Goal: Task Accomplishment & Management: Complete application form

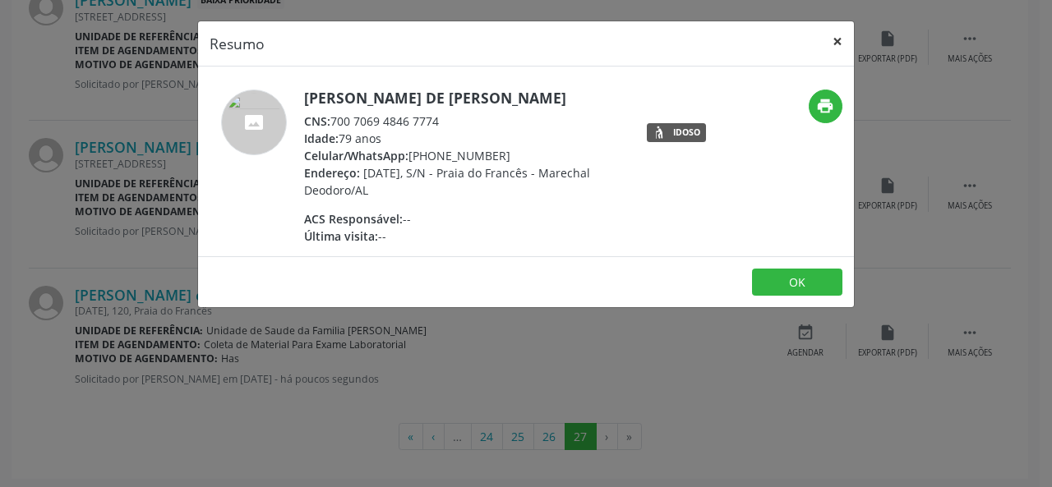
click at [833, 34] on button "×" at bounding box center [837, 41] width 33 height 40
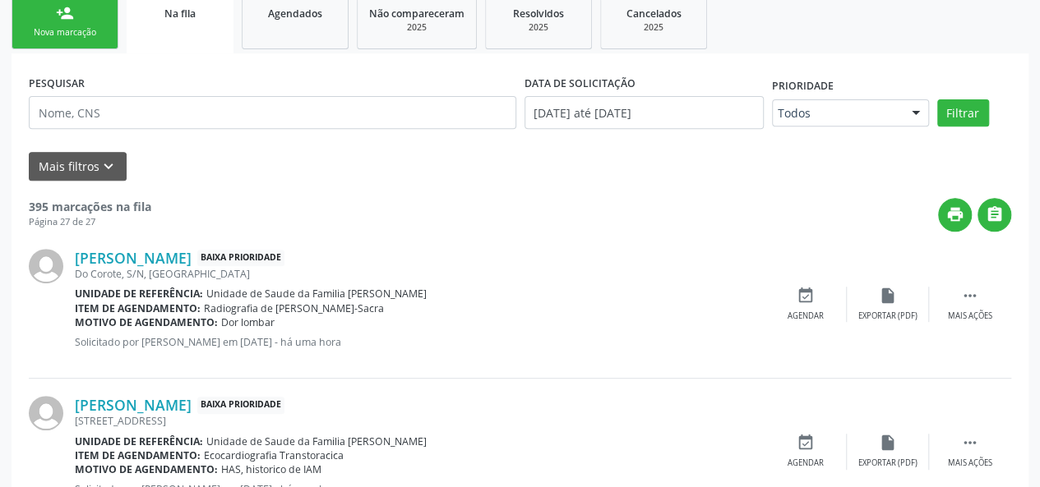
scroll to position [169, 0]
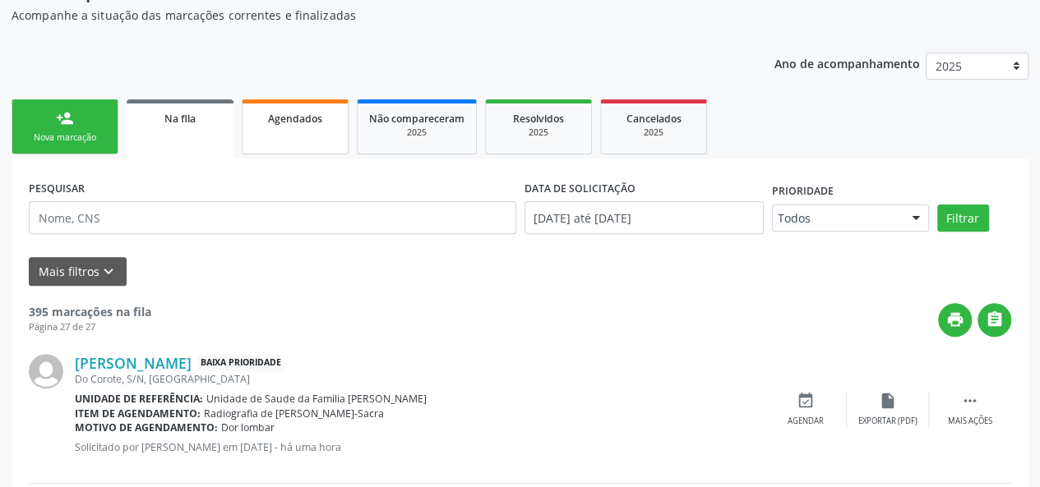
click at [301, 144] on link "Agendados" at bounding box center [295, 126] width 107 height 55
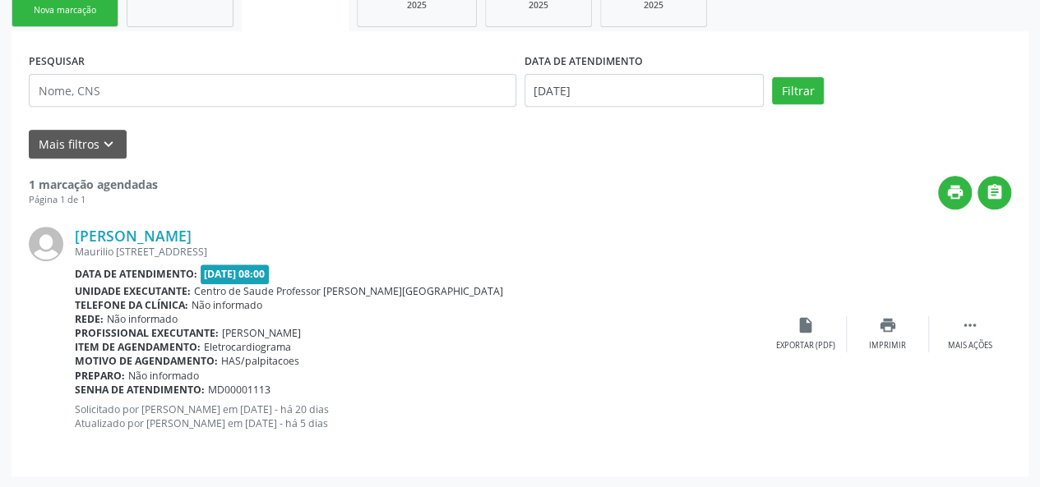
scroll to position [0, 0]
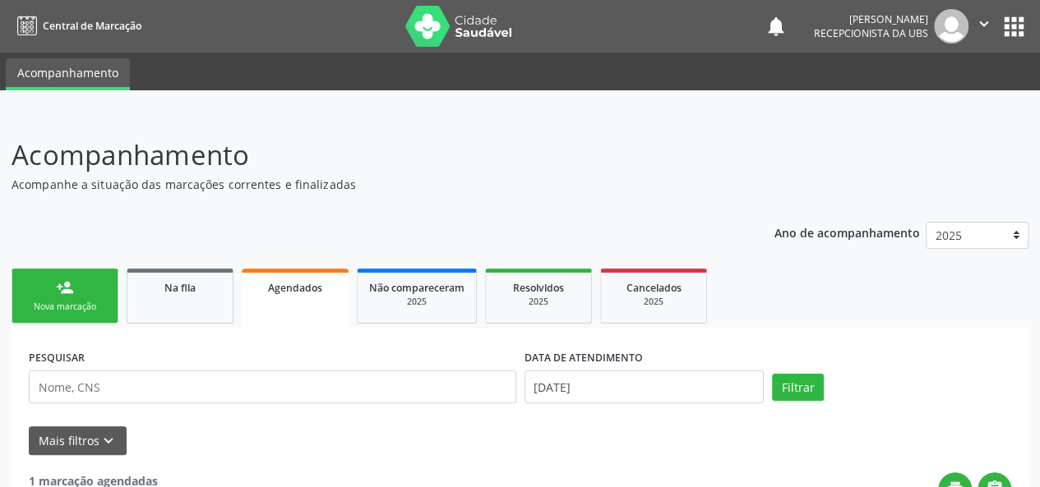
click at [61, 302] on div "Nova marcação" at bounding box center [65, 307] width 82 height 12
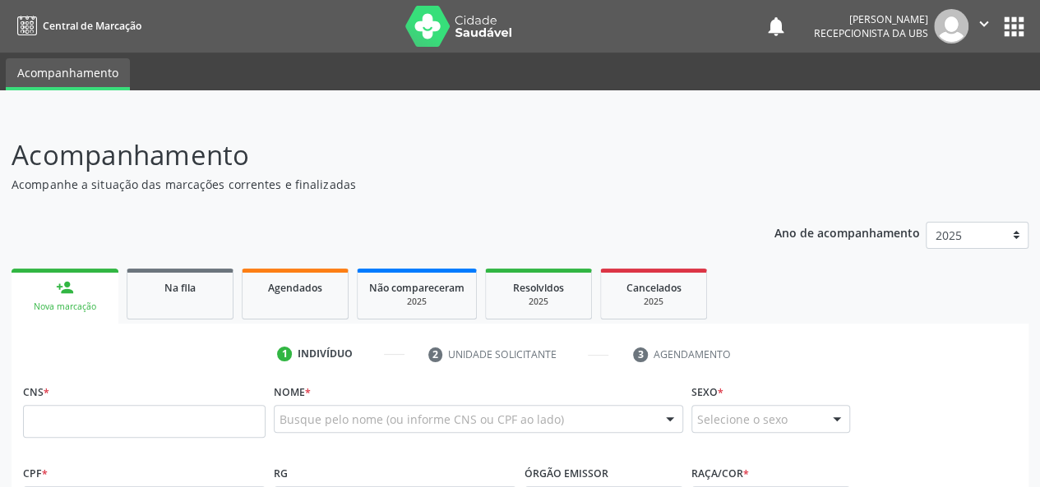
click at [830, 313] on ul "person_add Nova marcação Na fila Agendados Não compareceram 2025 Resolvidos 202…" at bounding box center [520, 294] width 1017 height 59
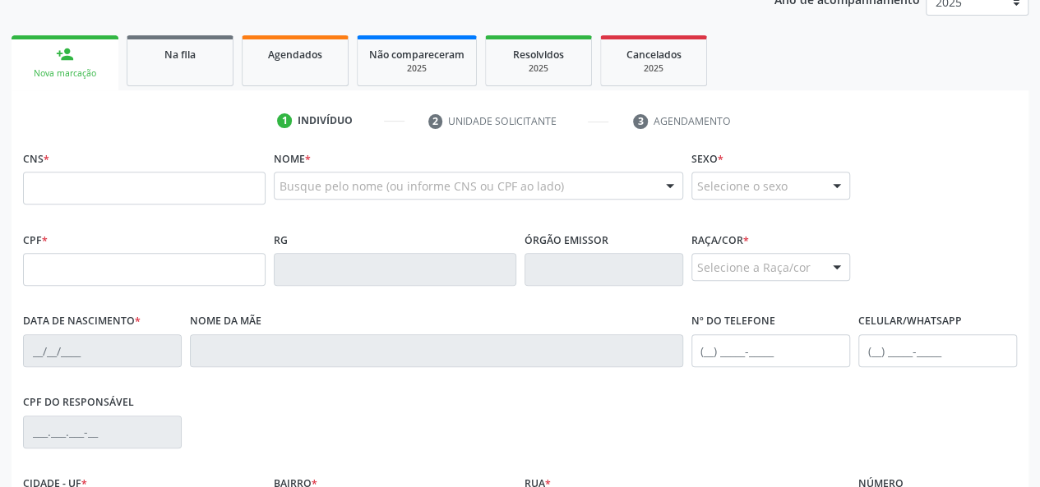
scroll to position [247, 0]
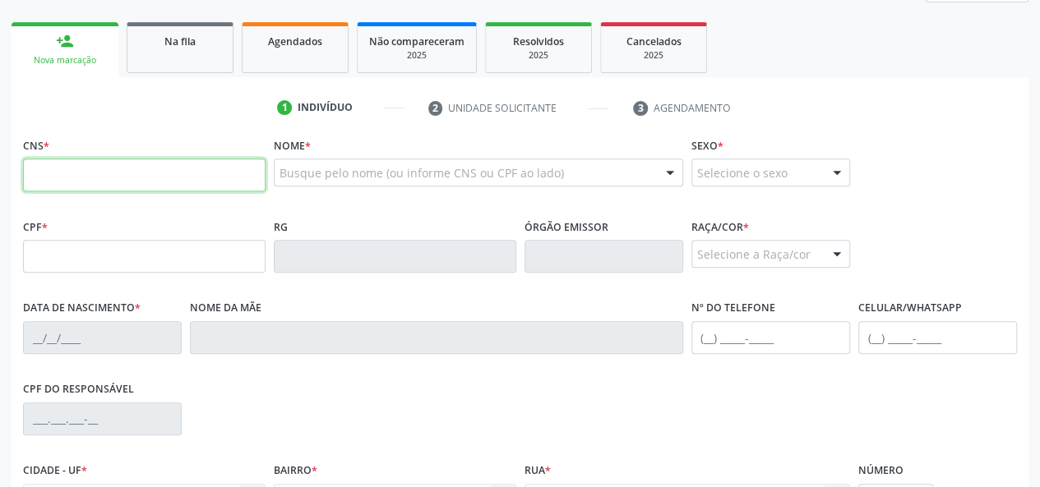
click at [138, 177] on input "text" at bounding box center [144, 175] width 242 height 33
click at [95, 175] on input "text" at bounding box center [144, 175] width 242 height 33
paste input "700 5099 7757 9857"
type input "700 5099 7757 9857"
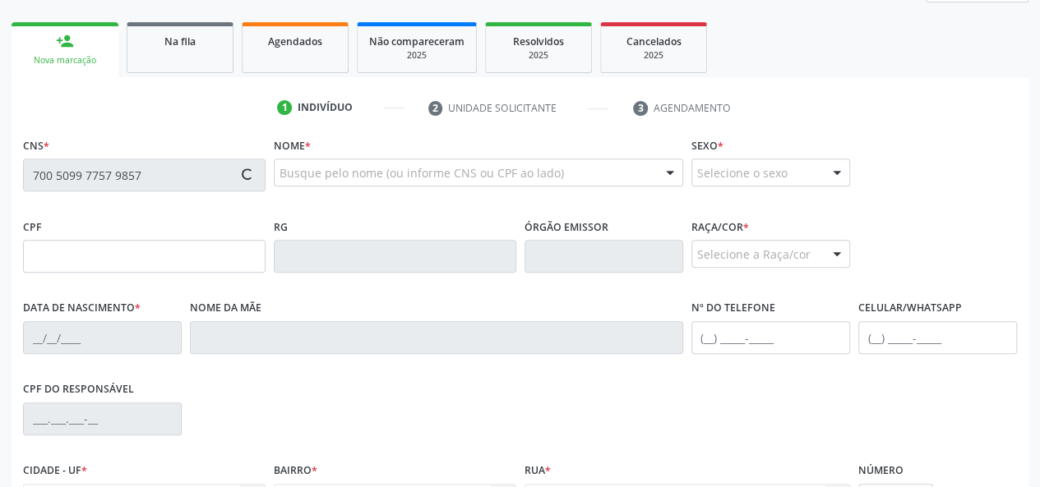
type input "113.546.494-43"
type input "[DATE]"
type input "[PERSON_NAME]"
type input "[PHONE_NUMBER]"
type input "S/N"
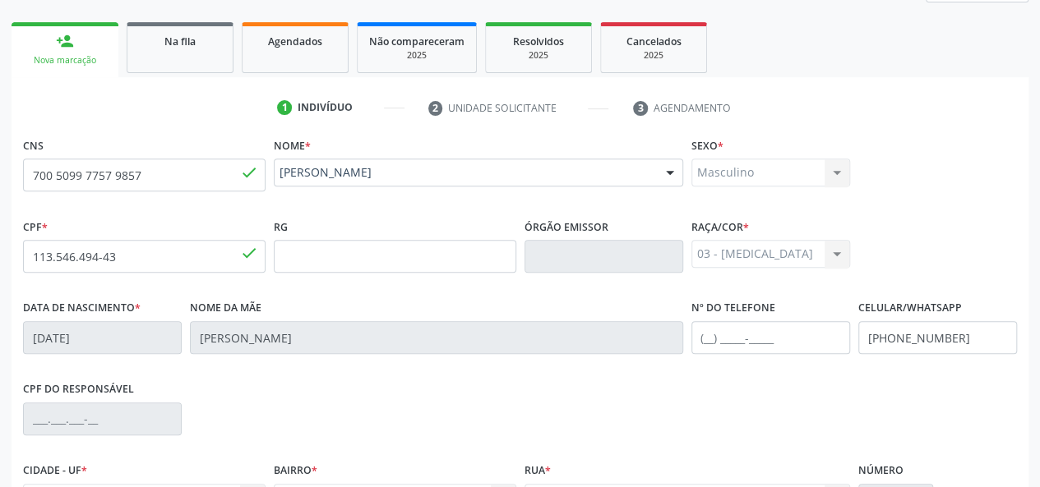
scroll to position [411, 0]
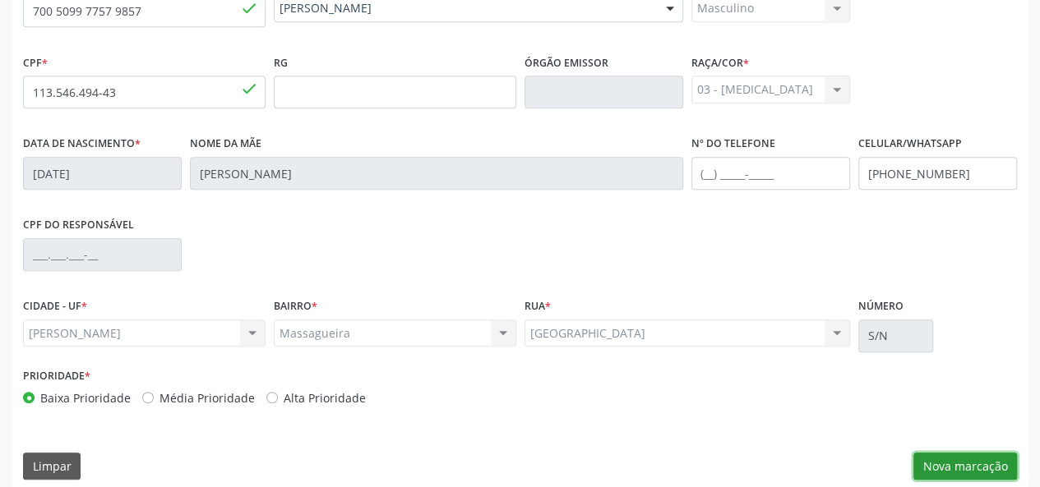
click at [961, 464] on button "Nova marcação" at bounding box center [965, 467] width 104 height 28
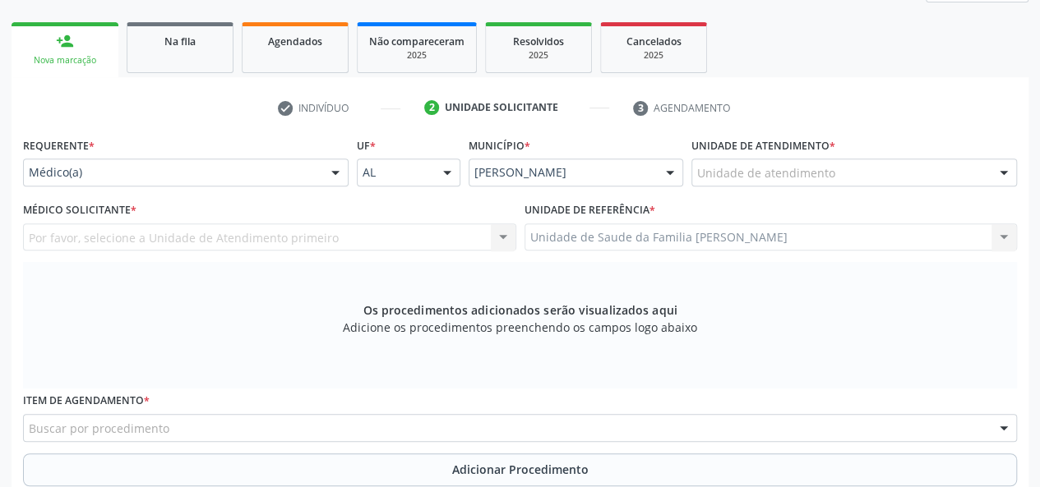
scroll to position [329, 0]
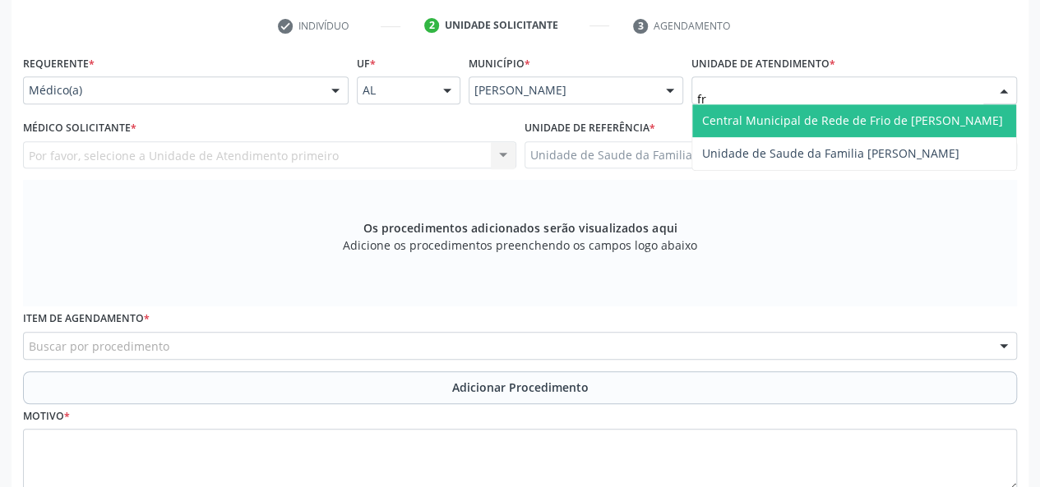
type input "fra"
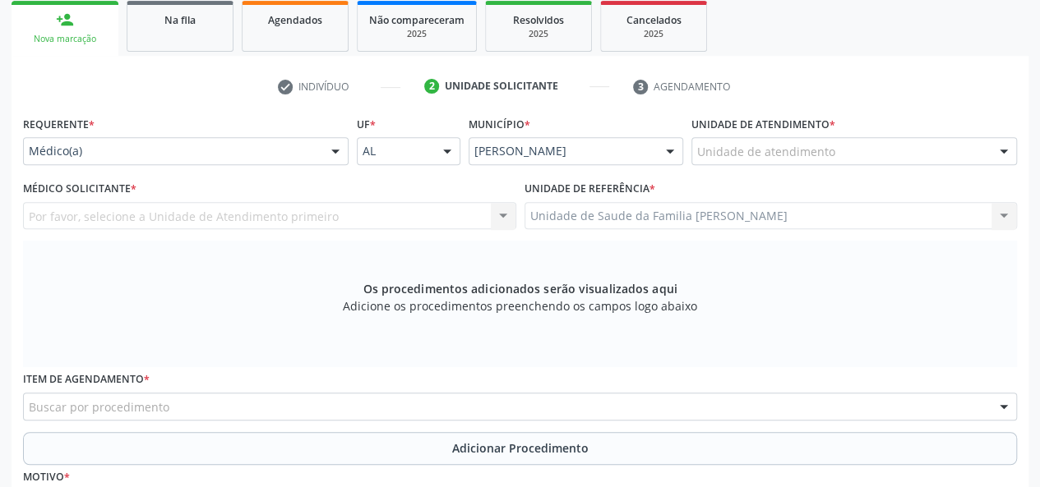
scroll to position [164, 0]
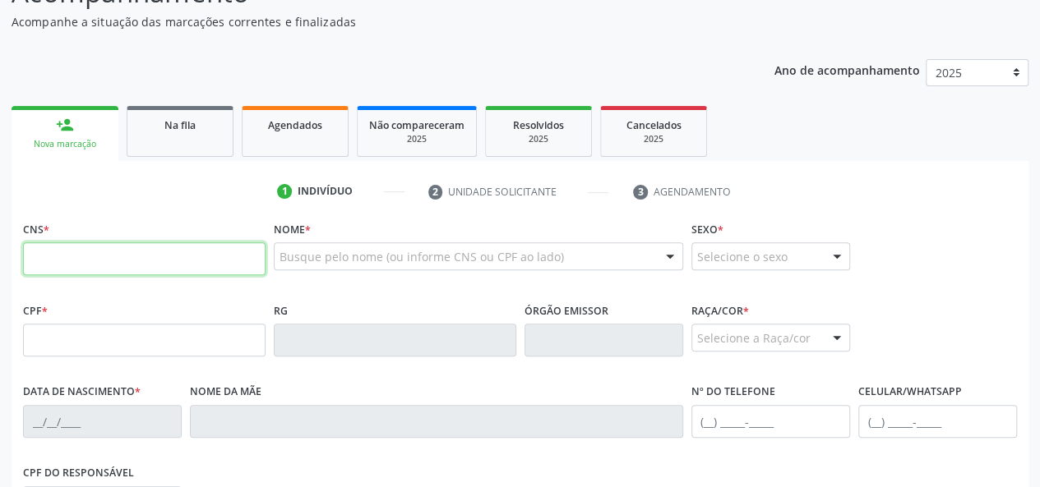
scroll to position [163, 0]
click at [66, 262] on input "text" at bounding box center [144, 258] width 242 height 33
paste input "700 7049 5437 7372"
type input "700 7049 5437 7372"
type input "185.933.454-76"
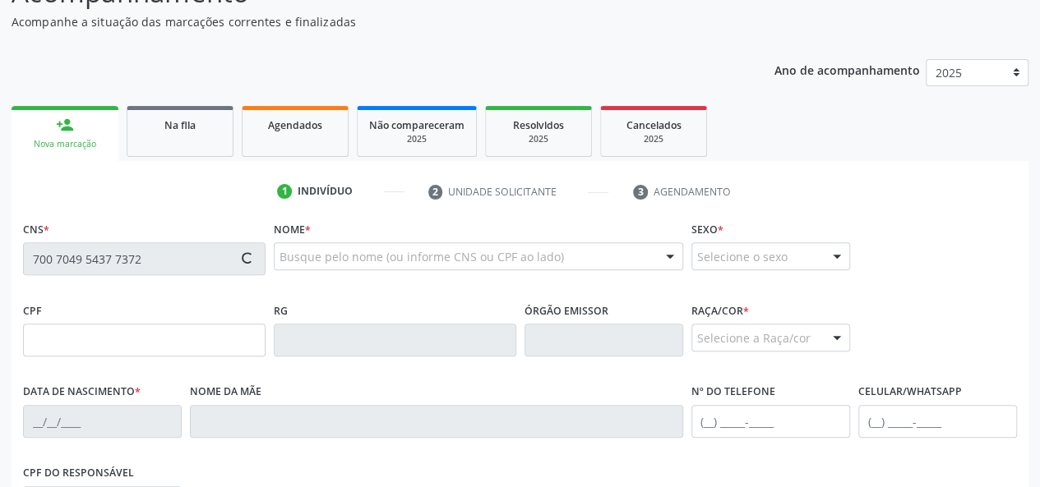
type input "07/07/2023"
type input "Maria Fernanda Camara dos Santos"
type input "(82) 99368-3938"
type input "25"
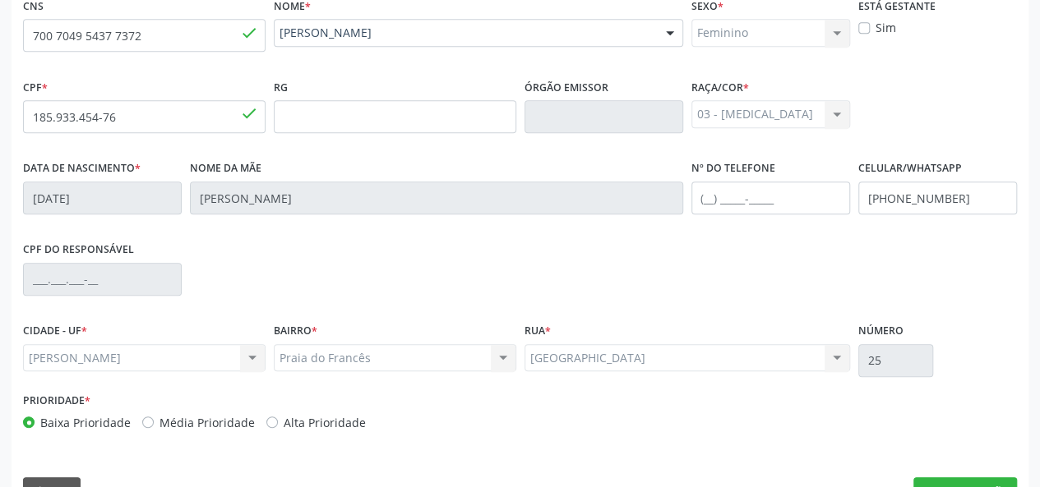
scroll to position [426, 0]
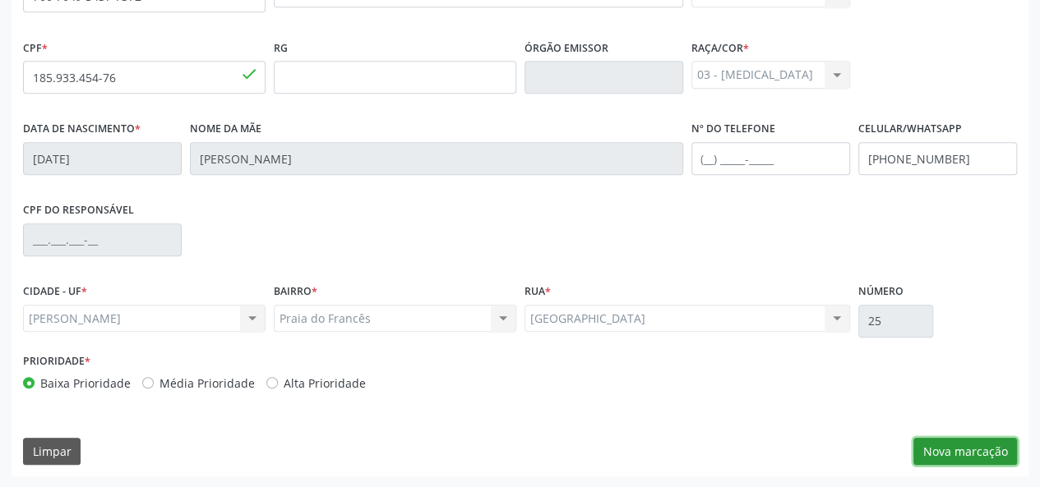
click at [939, 448] on button "Nova marcação" at bounding box center [965, 452] width 104 height 28
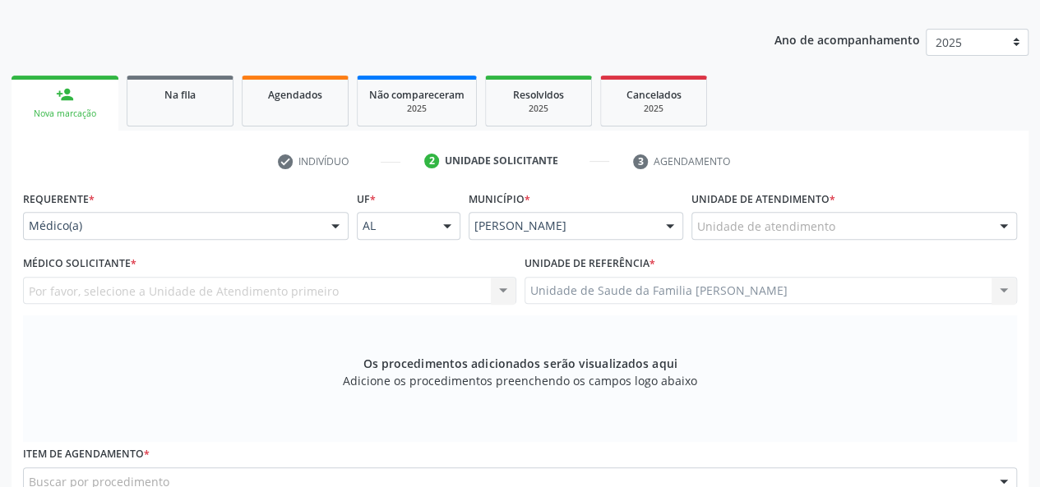
scroll to position [179, 0]
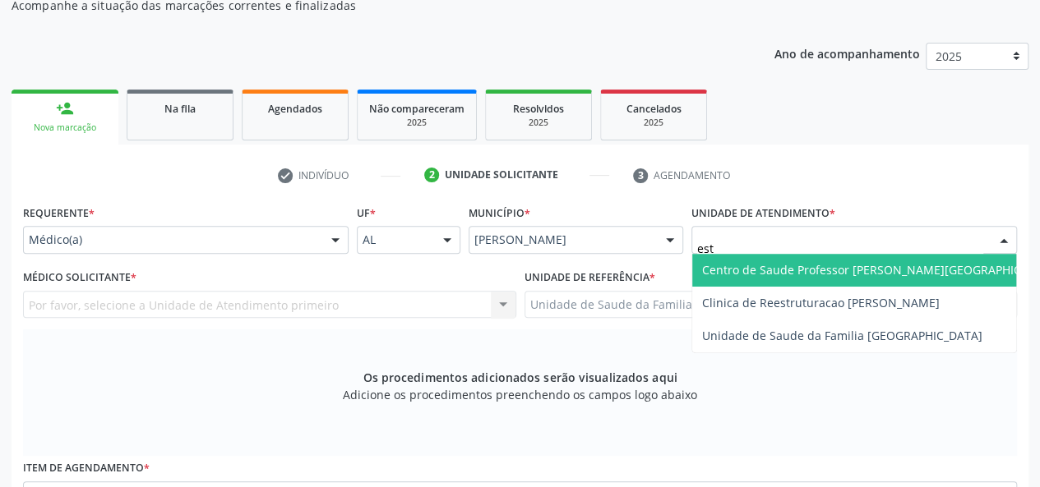
type input "esta"
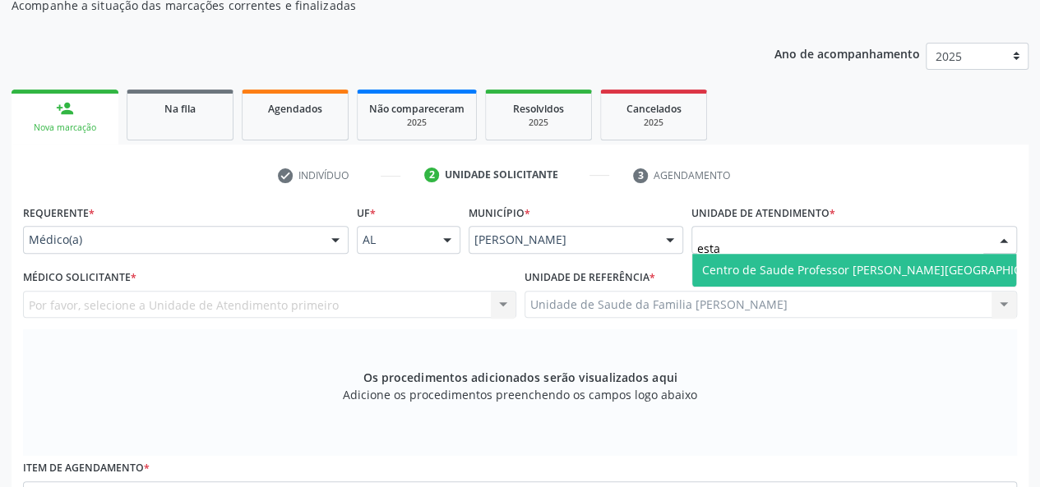
click at [843, 265] on span "Centro de Saude Professor [PERSON_NAME][GEOGRAPHIC_DATA]" at bounding box center [881, 270] width 358 height 16
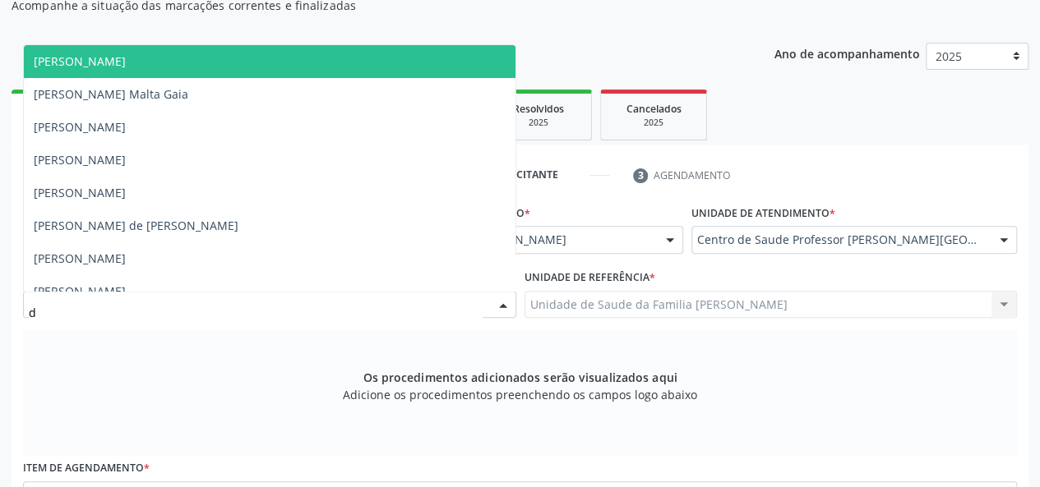
type input "de"
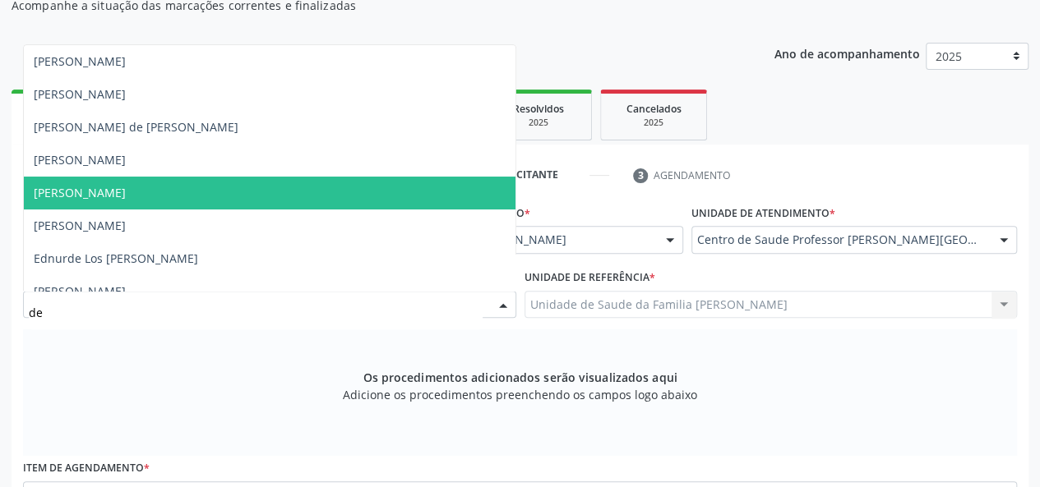
click at [71, 202] on span "[PERSON_NAME]" at bounding box center [270, 193] width 492 height 33
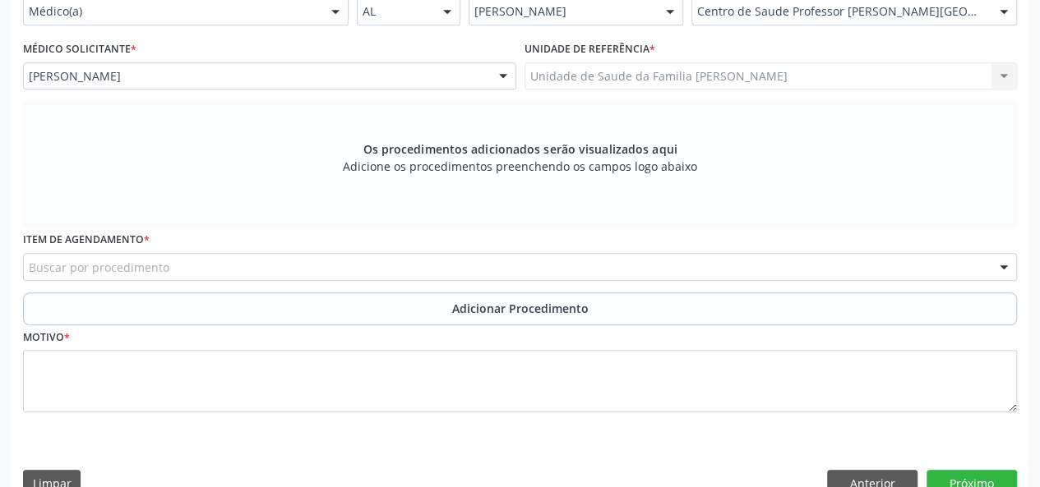
scroll to position [426, 0]
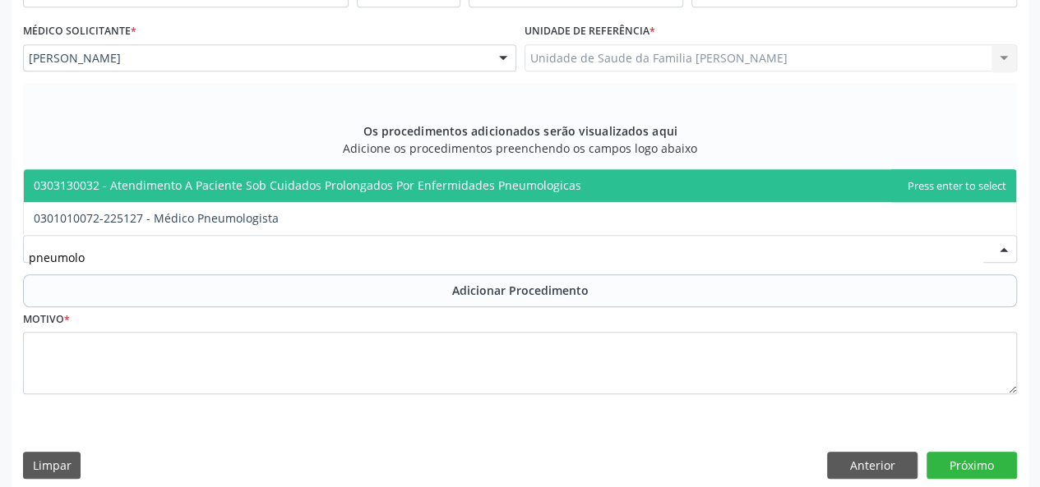
type input "pneumolog"
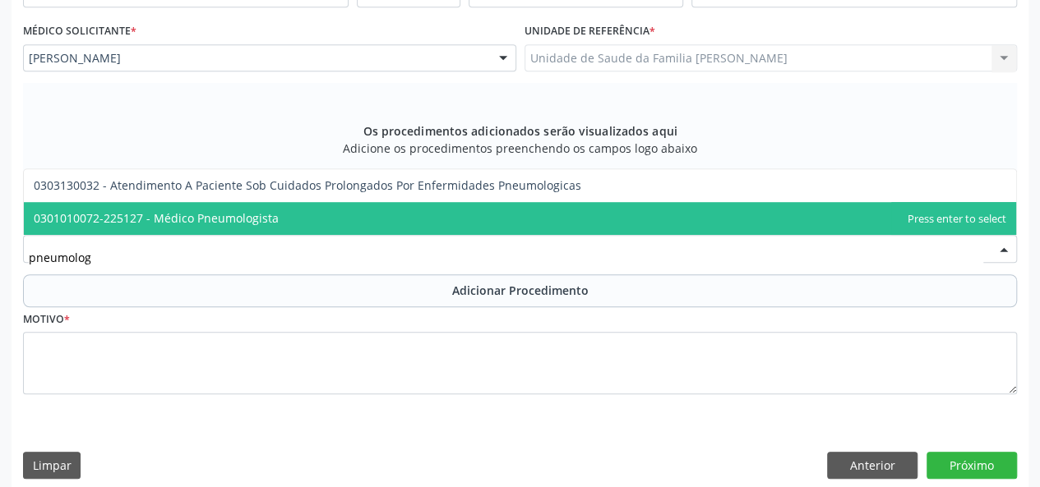
click at [219, 221] on span "0301010072-225127 - Médico Pneumologista" at bounding box center [156, 218] width 245 height 16
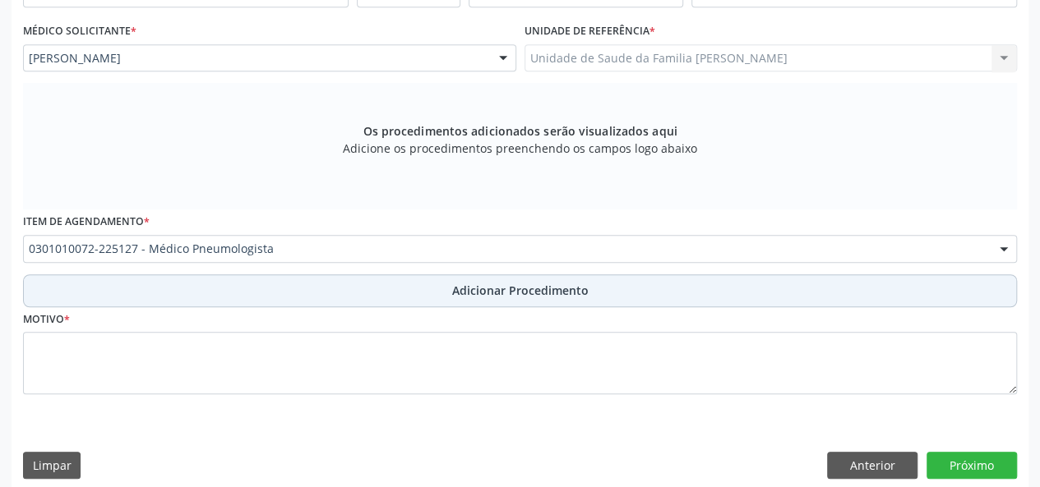
click at [485, 295] on span "Adicionar Procedimento" at bounding box center [520, 290] width 136 height 17
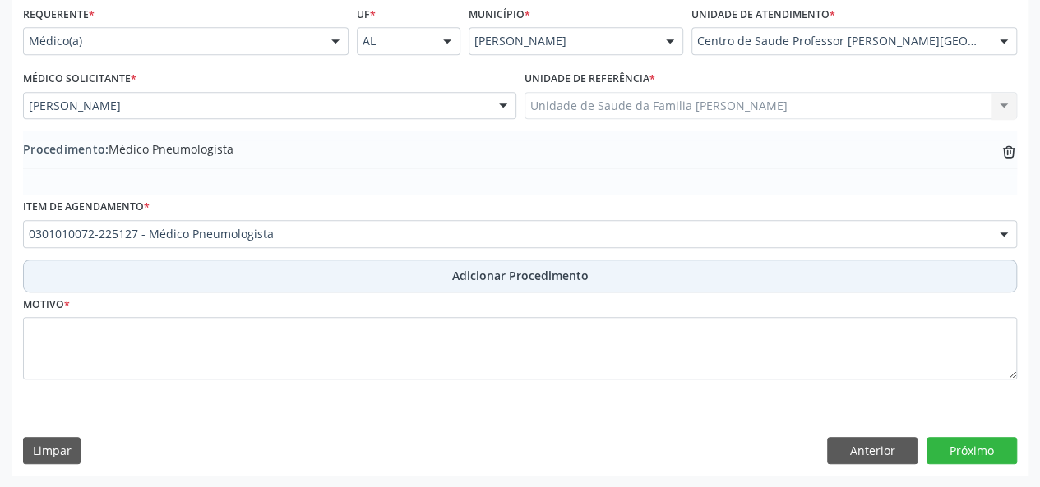
scroll to position [376, 0]
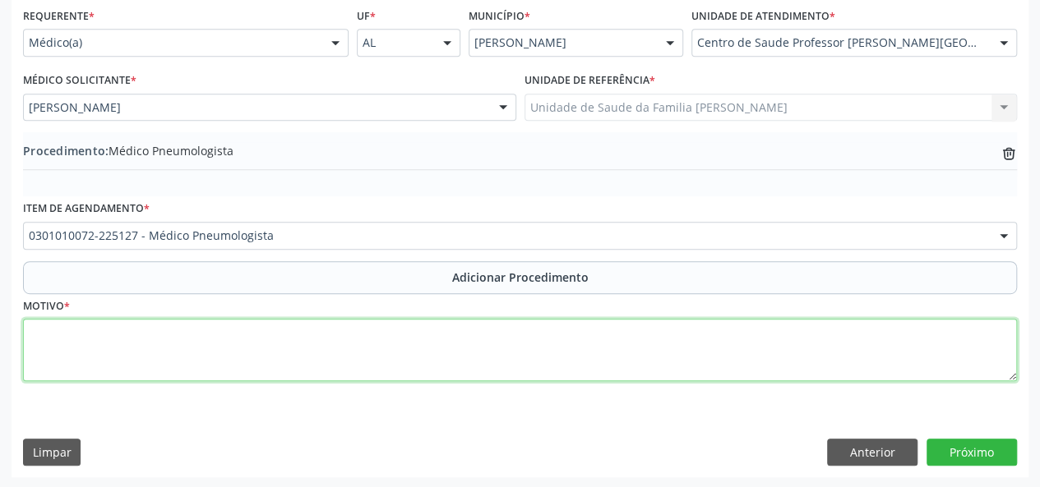
click at [35, 328] on textarea at bounding box center [520, 350] width 994 height 62
type textarea "t"
click at [88, 328] on textarea "Tosse perssistente" at bounding box center [520, 350] width 994 height 62
click at [151, 327] on textarea "Tosse persistente" at bounding box center [520, 350] width 994 height 62
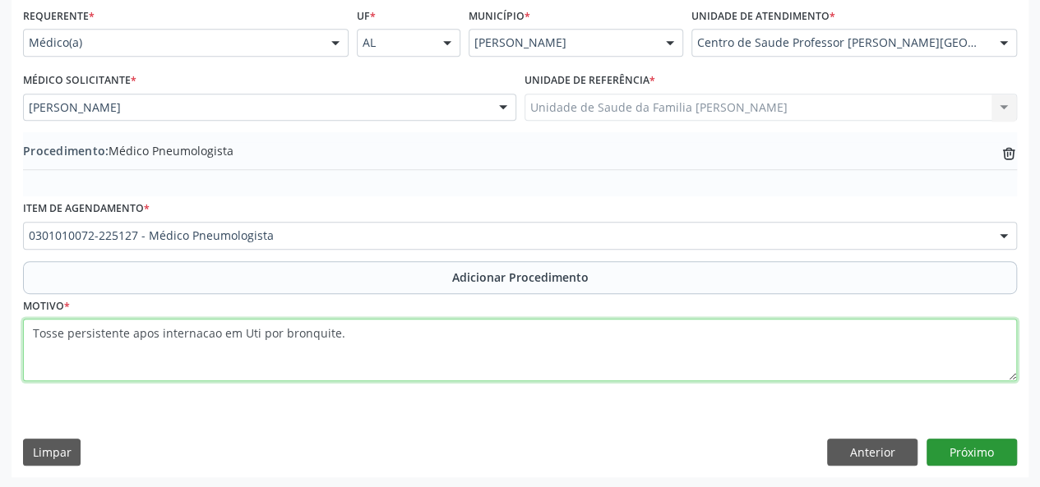
type textarea "Tosse persistente apos internacao em Uti por bronquite."
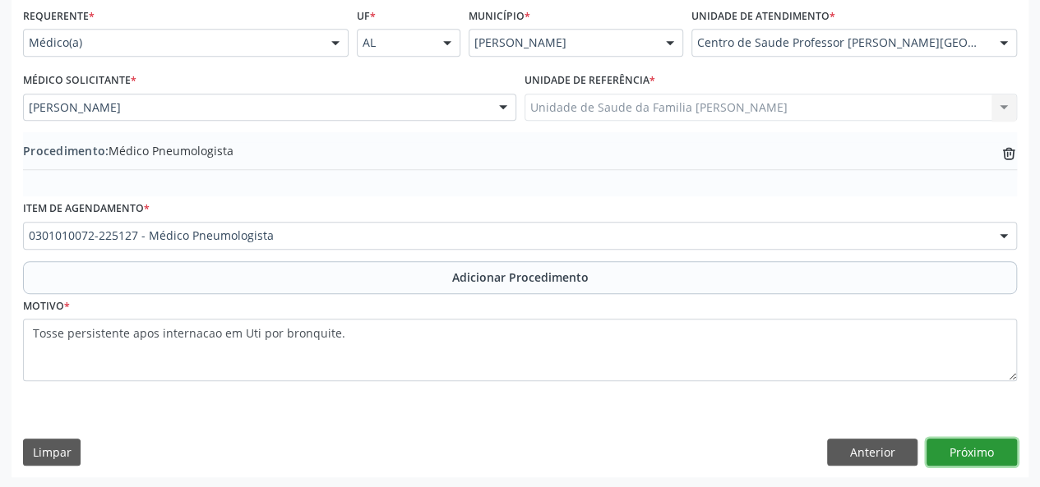
click at [959, 448] on button "Próximo" at bounding box center [971, 453] width 90 height 28
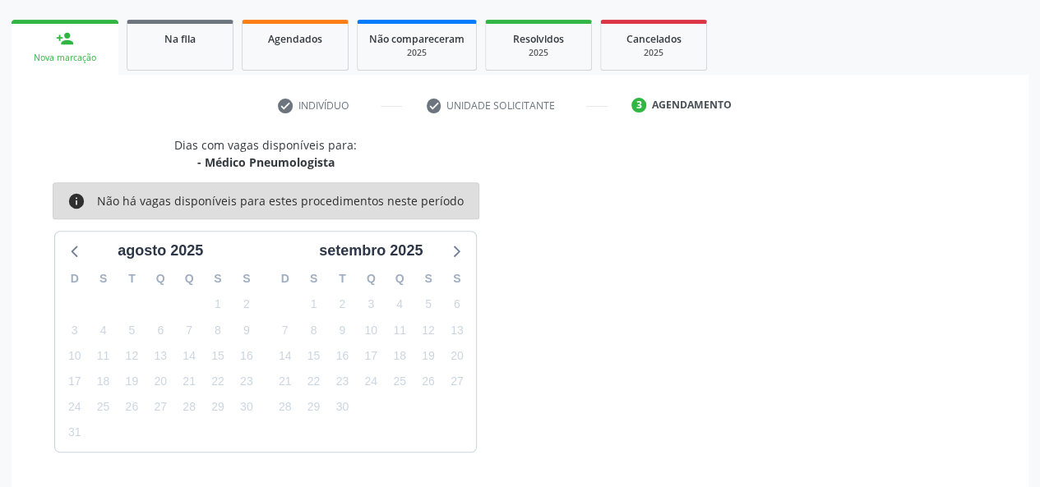
scroll to position [298, 0]
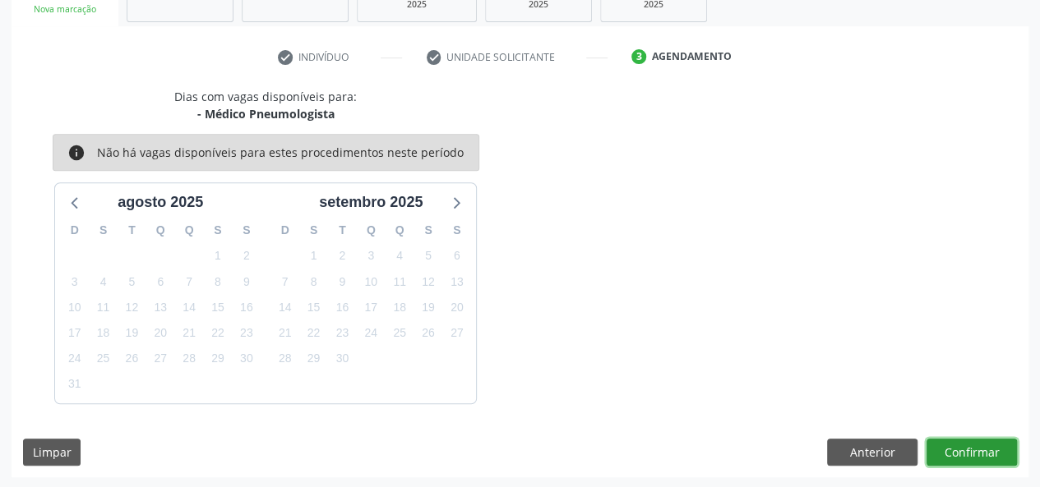
click at [972, 451] on button "Confirmar" at bounding box center [971, 453] width 90 height 28
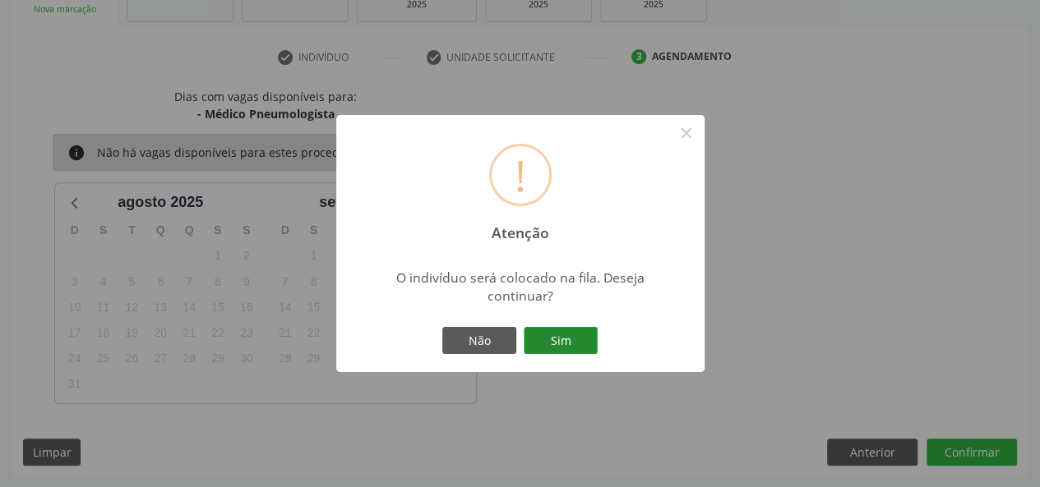
click at [559, 341] on button "Sim" at bounding box center [561, 341] width 74 height 28
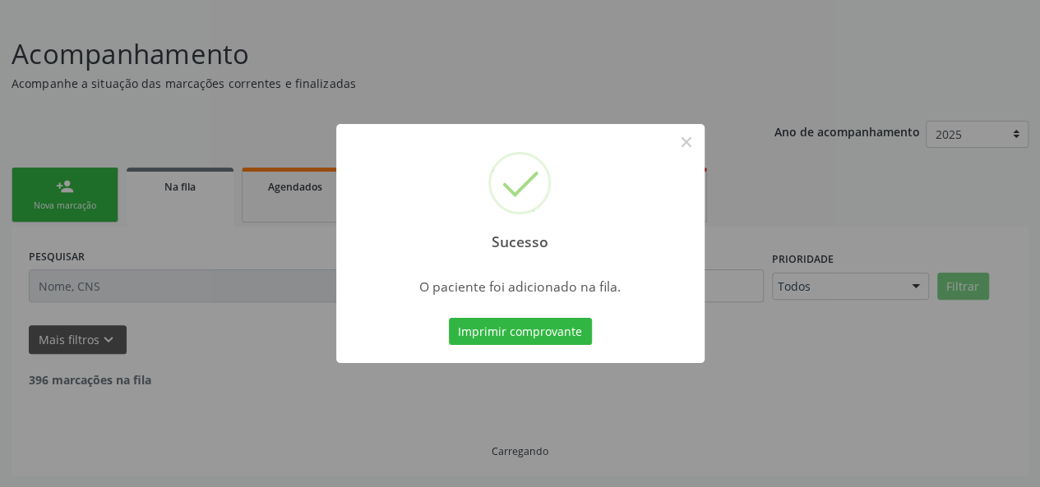
scroll to position [82, 0]
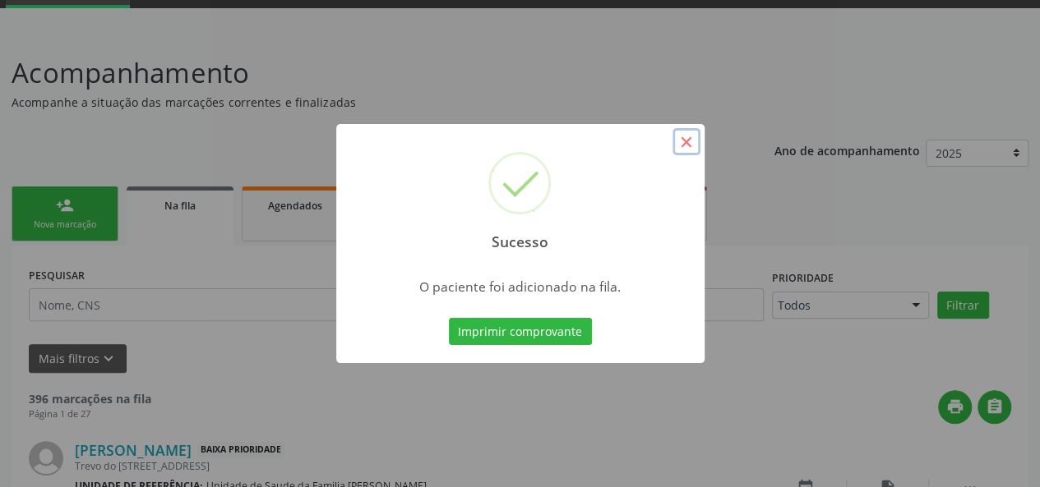
click at [692, 143] on button "×" at bounding box center [686, 142] width 28 height 28
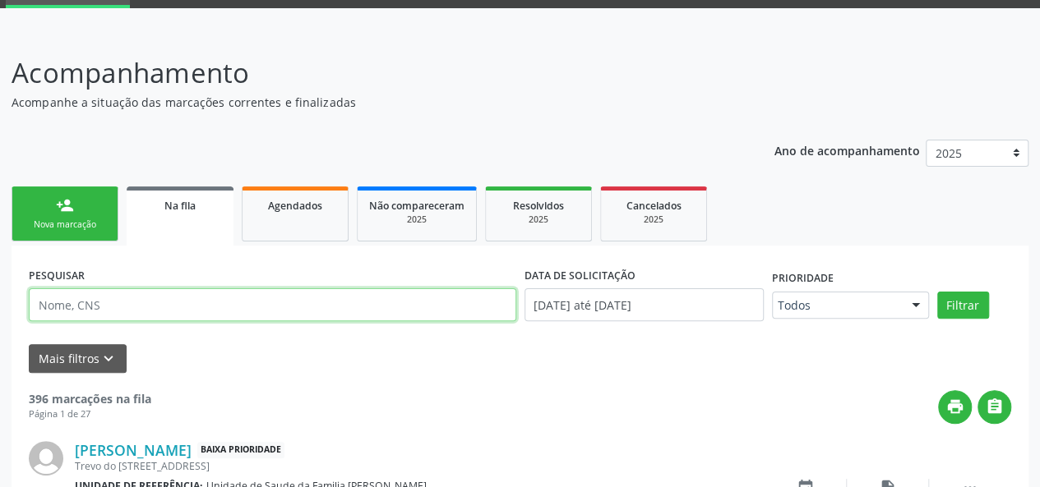
click at [121, 305] on input "text" at bounding box center [272, 305] width 487 height 33
type input "osvaldo"
click at [937, 292] on button "Filtrar" at bounding box center [963, 306] width 52 height 28
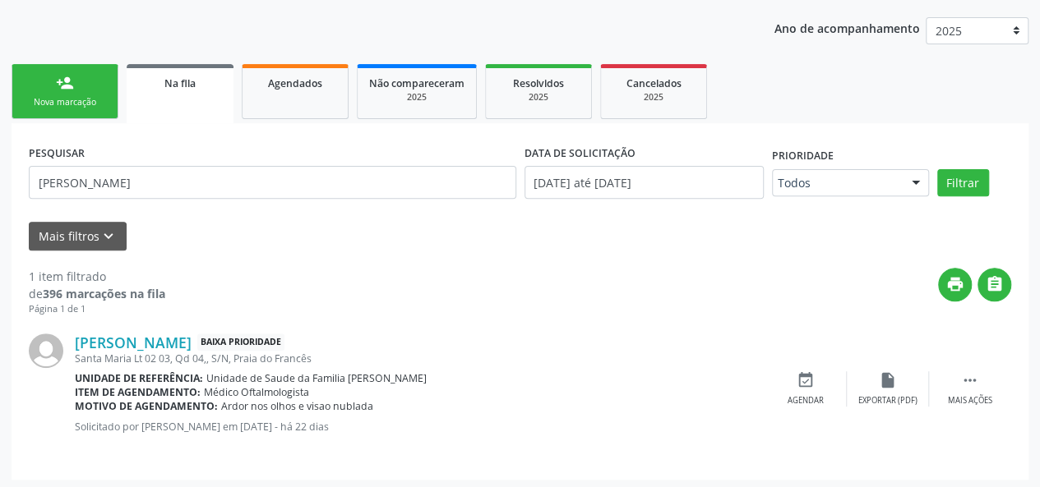
scroll to position [207, 0]
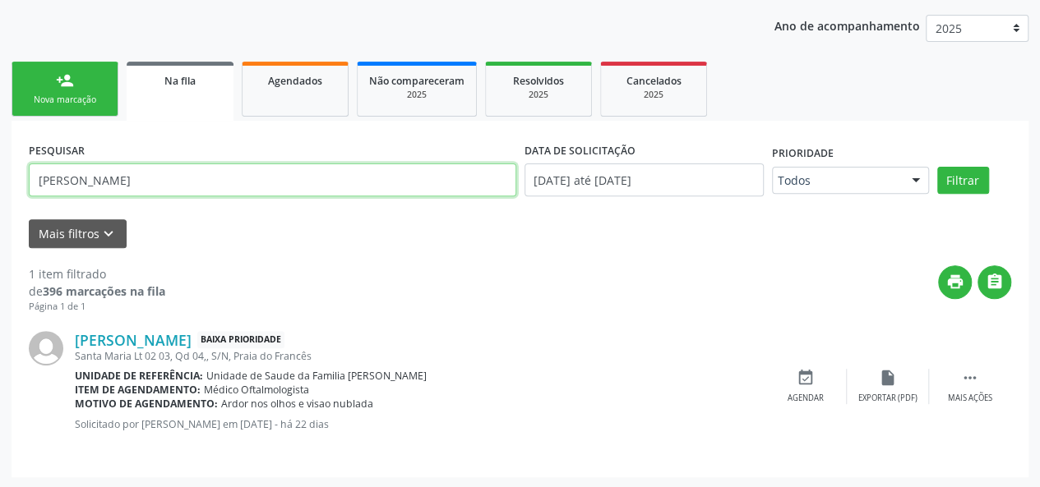
drag, startPoint x: 82, startPoint y: 183, endPoint x: 21, endPoint y: 182, distance: 60.8
click at [21, 182] on div "PESQUISAR osvaldo DATA DE SOLICITAÇÃO 01/01/2025 até 13/08/2025 Prioridade Todo…" at bounding box center [520, 299] width 1017 height 356
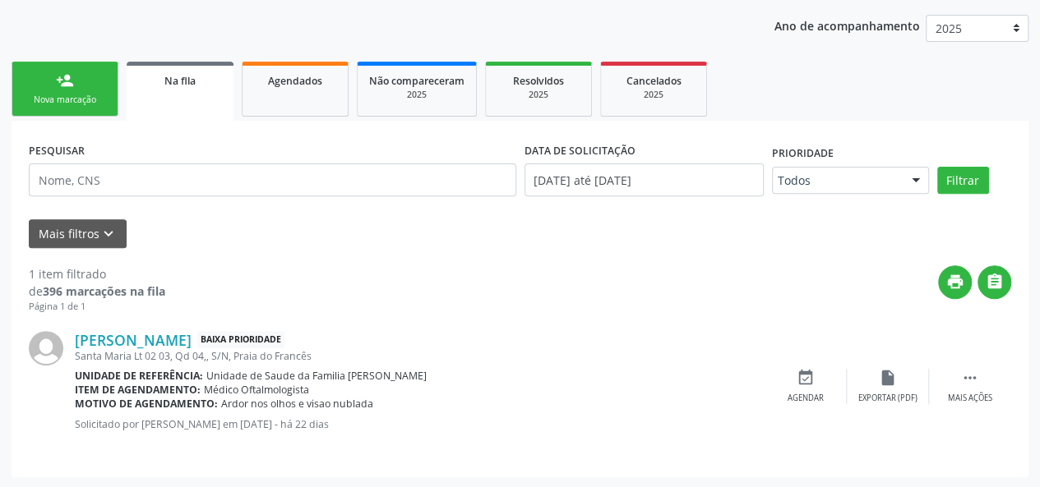
click at [80, 99] on div "Nova marcação" at bounding box center [65, 100] width 82 height 12
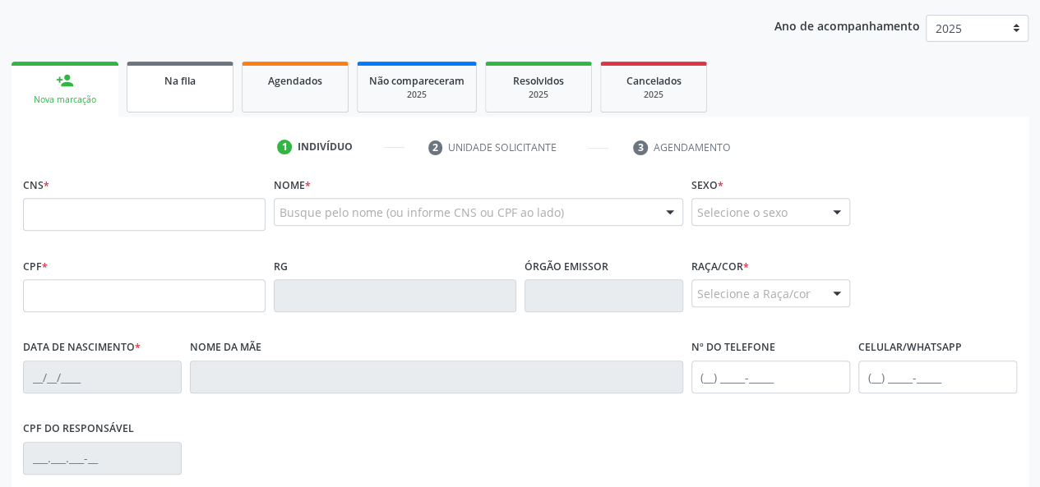
click at [175, 94] on link "Na fila" at bounding box center [180, 87] width 107 height 51
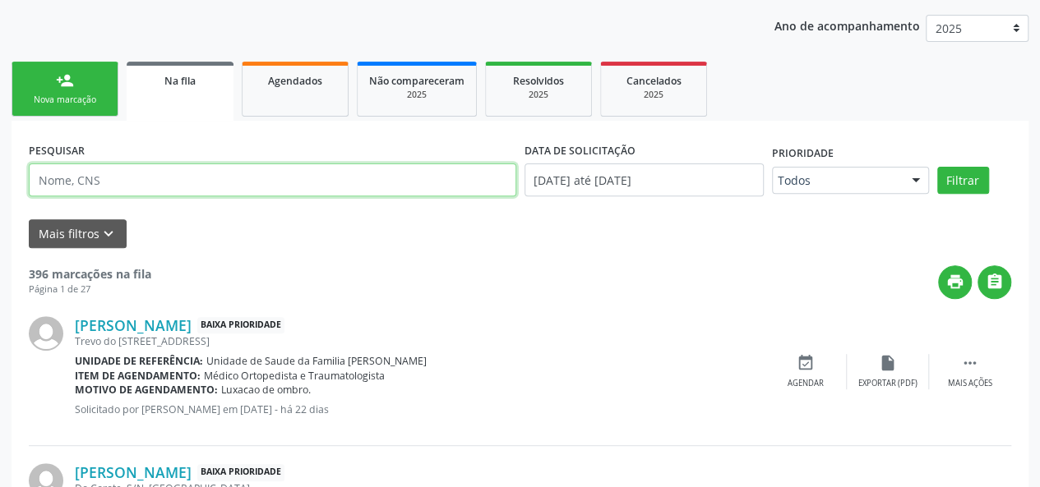
click at [81, 184] on input "text" at bounding box center [272, 180] width 487 height 33
type input "rozendo"
click at [937, 167] on button "Filtrar" at bounding box center [963, 181] width 52 height 28
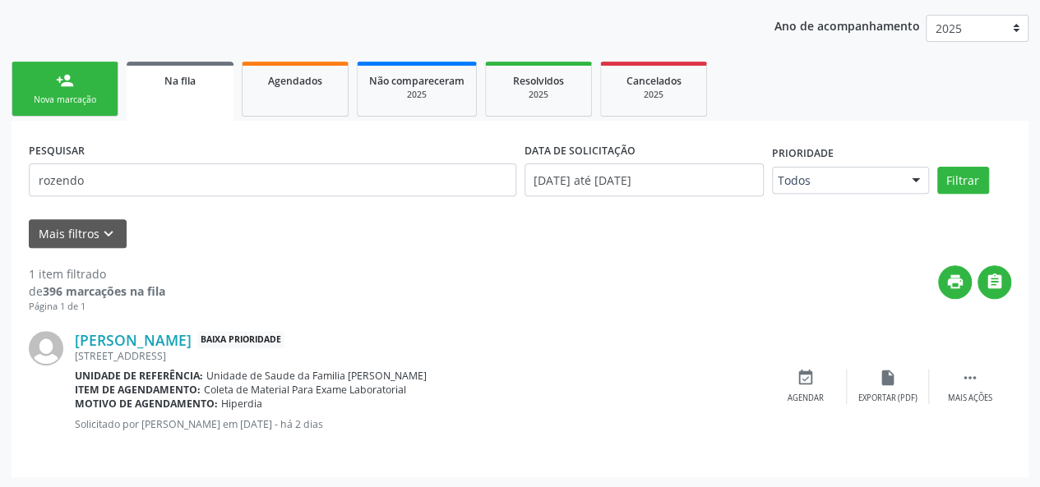
click at [36, 92] on link "person_add Nova marcação" at bounding box center [65, 89] width 107 height 55
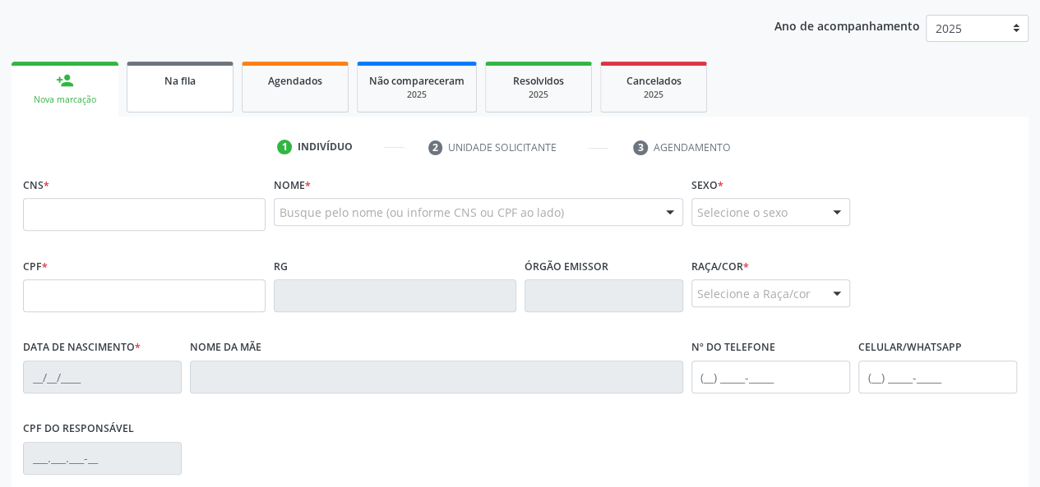
click at [191, 81] on span "Na fila" at bounding box center [179, 81] width 31 height 14
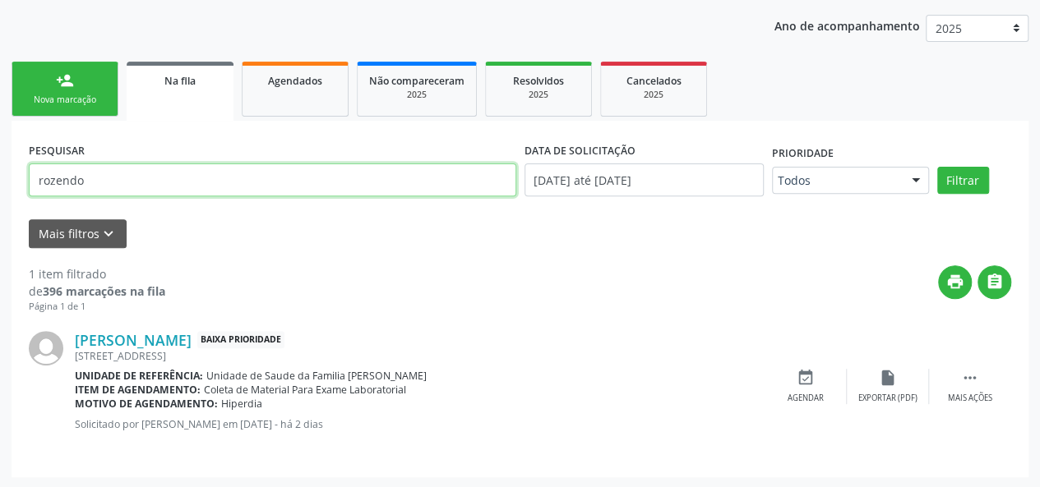
drag, startPoint x: 107, startPoint y: 182, endPoint x: 0, endPoint y: 177, distance: 107.0
click at [0, 177] on div "Acompanhamento Acompanhe a situação das marcações correntes e finalizadas Relat…" at bounding box center [520, 197] width 1040 height 583
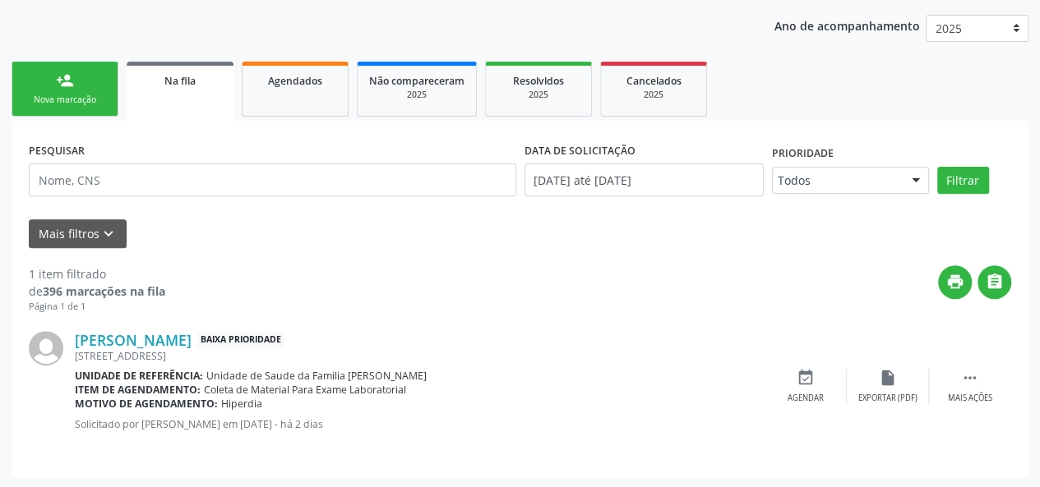
click at [35, 99] on div "Nova marcação" at bounding box center [65, 100] width 82 height 12
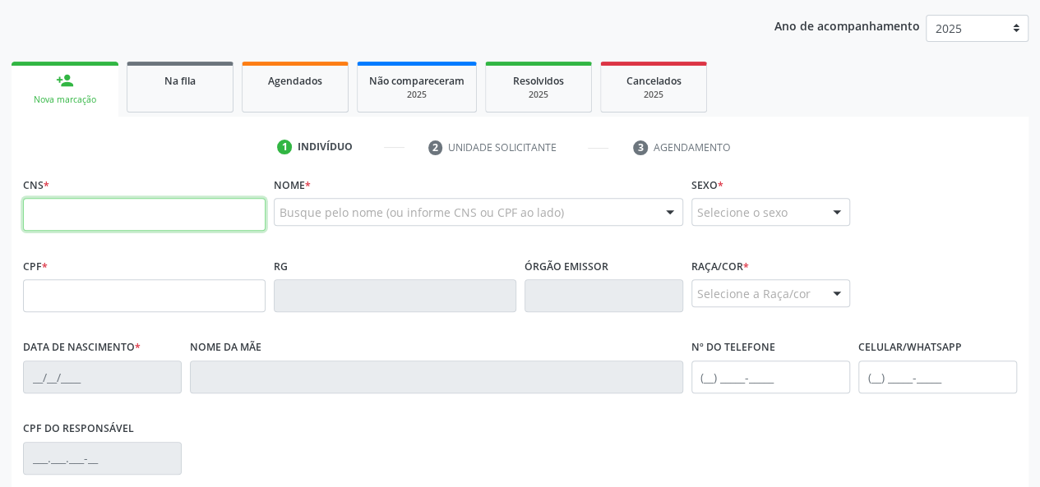
paste input "707 0068 1345 7537"
type input "707 0068 1345 7537"
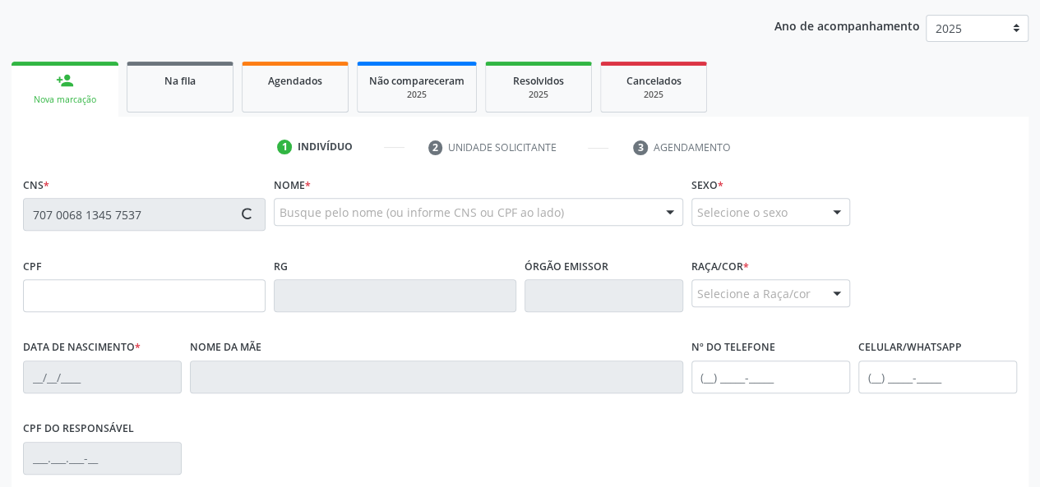
type input "007.009.554-02"
type input "06/08/2025"
type input "Jesmilly Teixeira Degaspari de Barros"
type input "(82) 99956-9927"
type input "S/N"
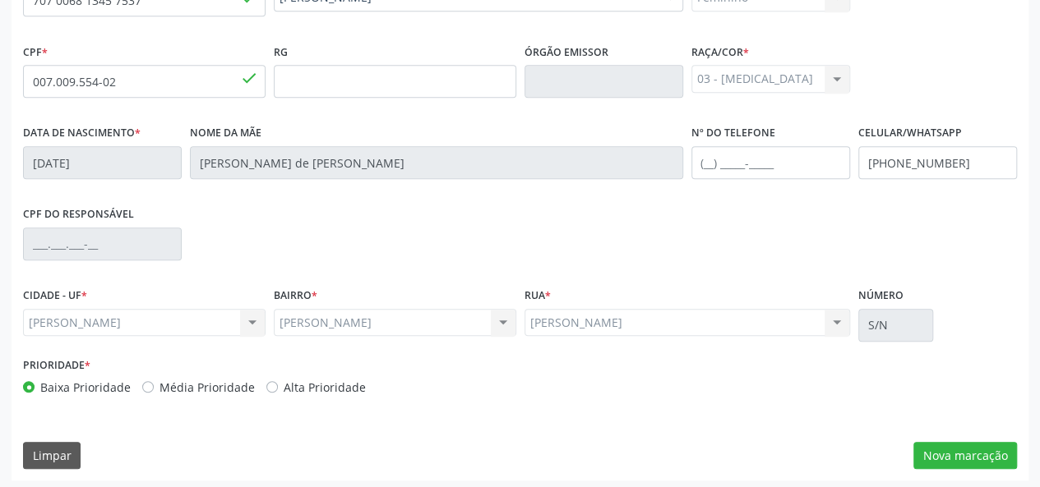
scroll to position [426, 0]
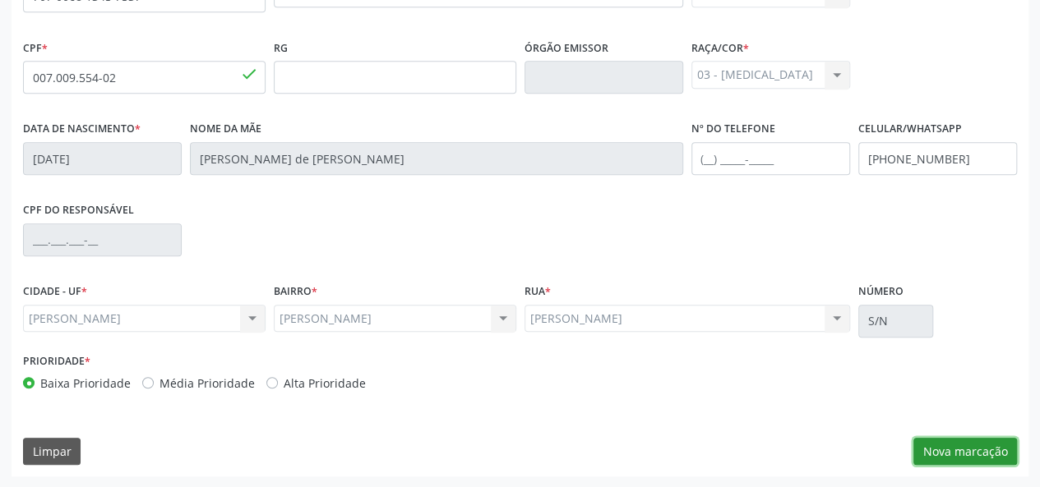
click at [976, 458] on button "Nova marcação" at bounding box center [965, 452] width 104 height 28
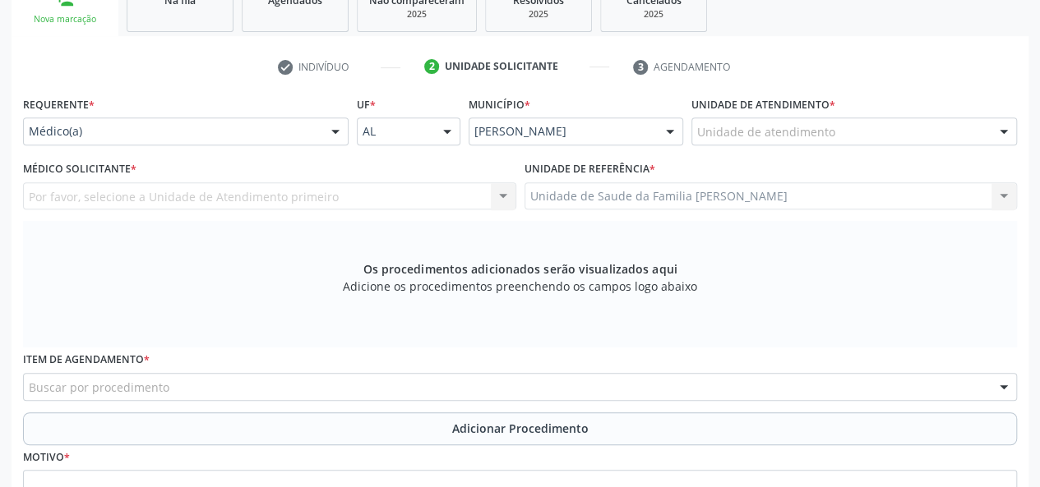
scroll to position [261, 0]
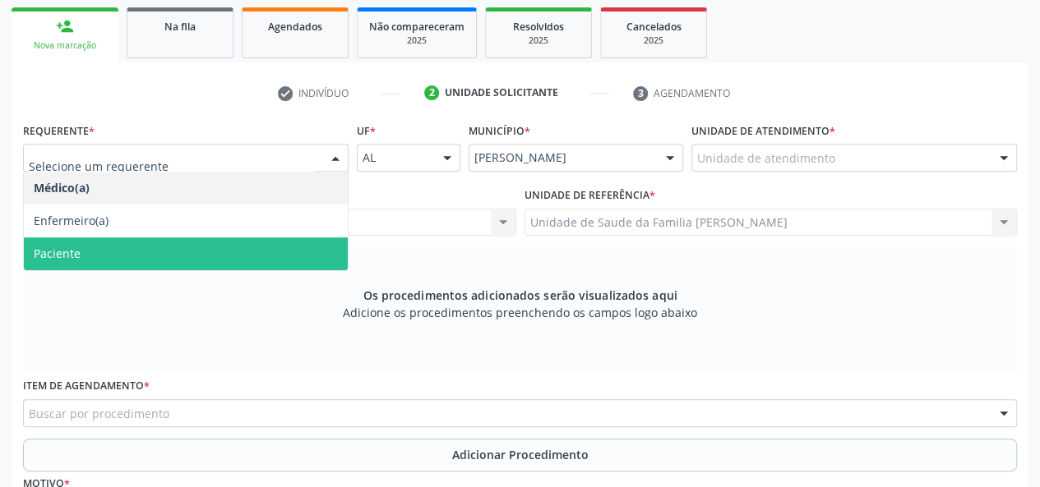
click at [102, 249] on span "Paciente" at bounding box center [186, 254] width 324 height 33
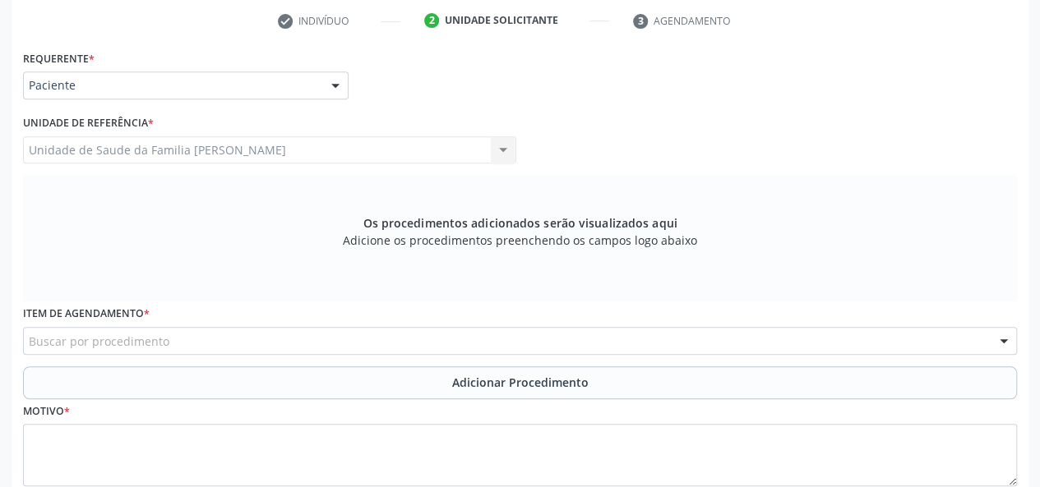
scroll to position [439, 0]
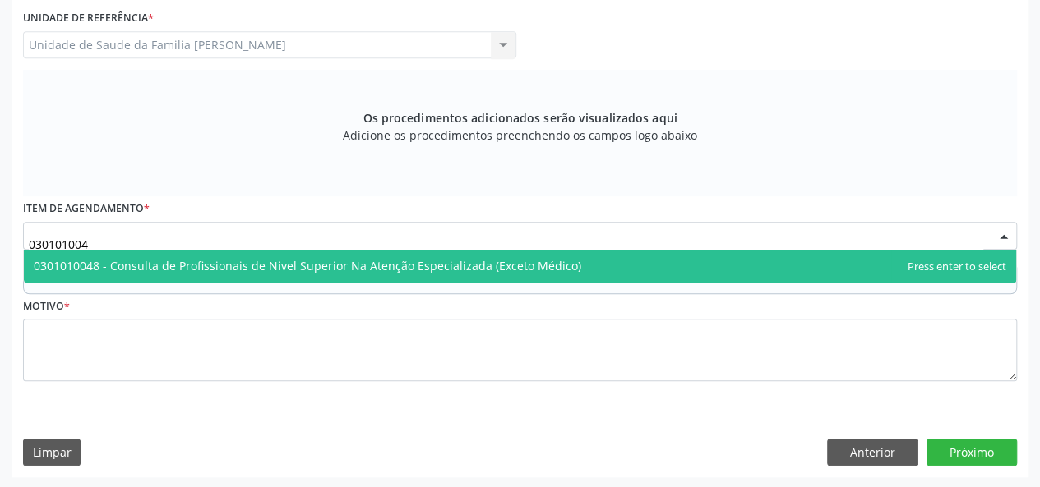
type input "0301010048"
click at [267, 263] on span "0301010048 - Consulta de Profissionais de Nivel Superior Na Atenção Especializa…" at bounding box center [307, 266] width 547 height 16
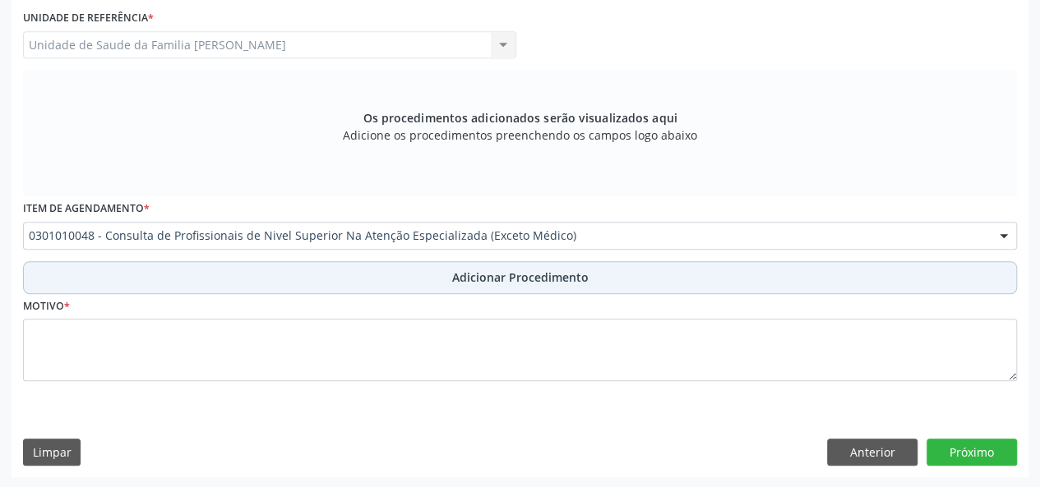
click at [493, 271] on span "Adicionar Procedimento" at bounding box center [520, 277] width 136 height 17
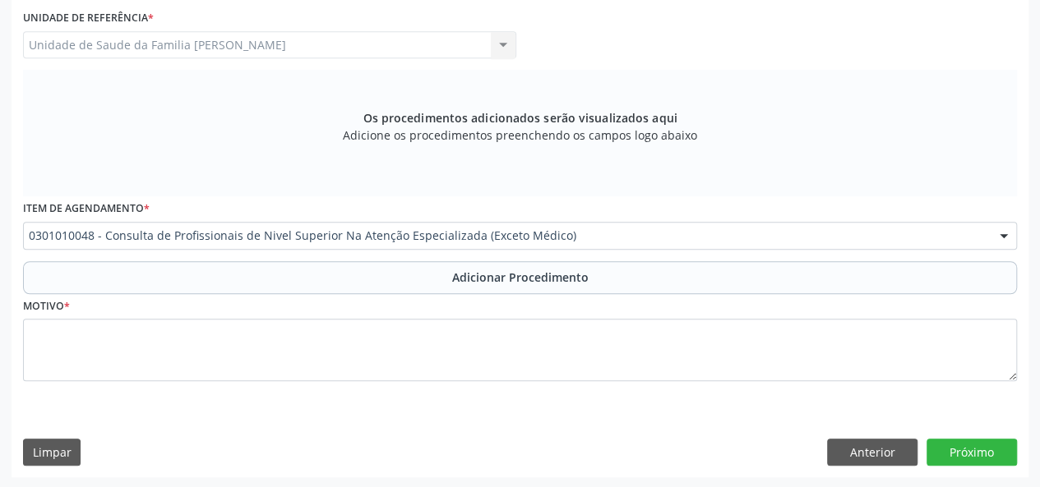
scroll to position [376, 0]
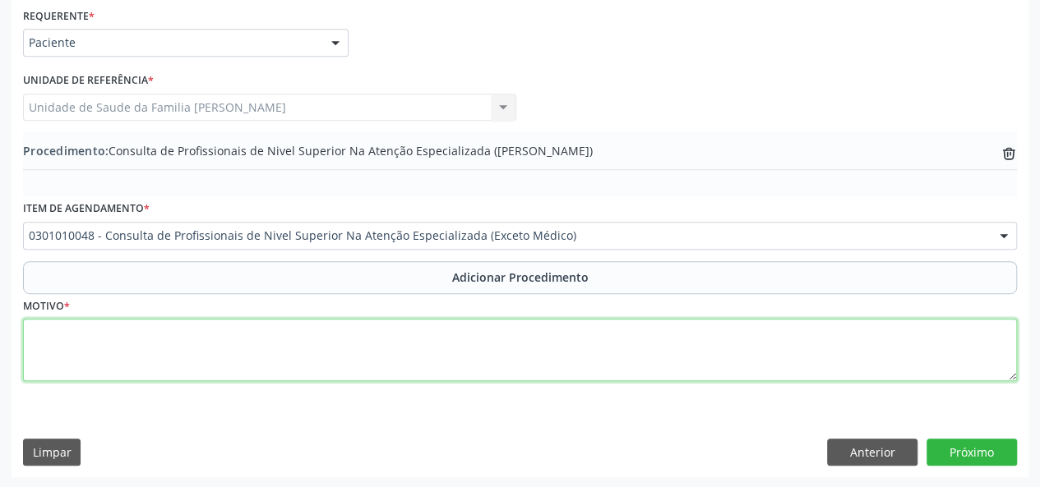
click at [46, 338] on textarea at bounding box center [520, 350] width 994 height 62
type textarea "CEO - Consulta em odontopediatria"
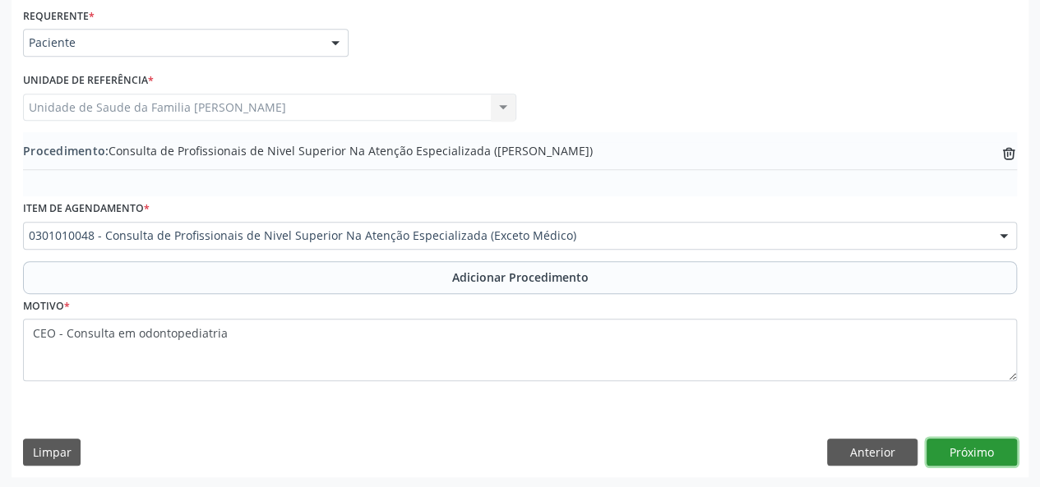
click at [960, 446] on button "Próximo" at bounding box center [971, 453] width 90 height 28
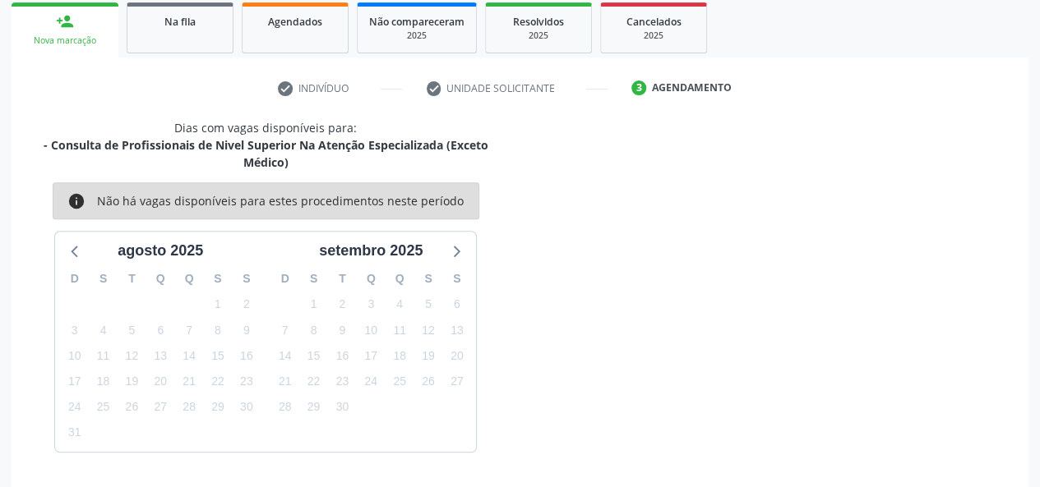
scroll to position [314, 0]
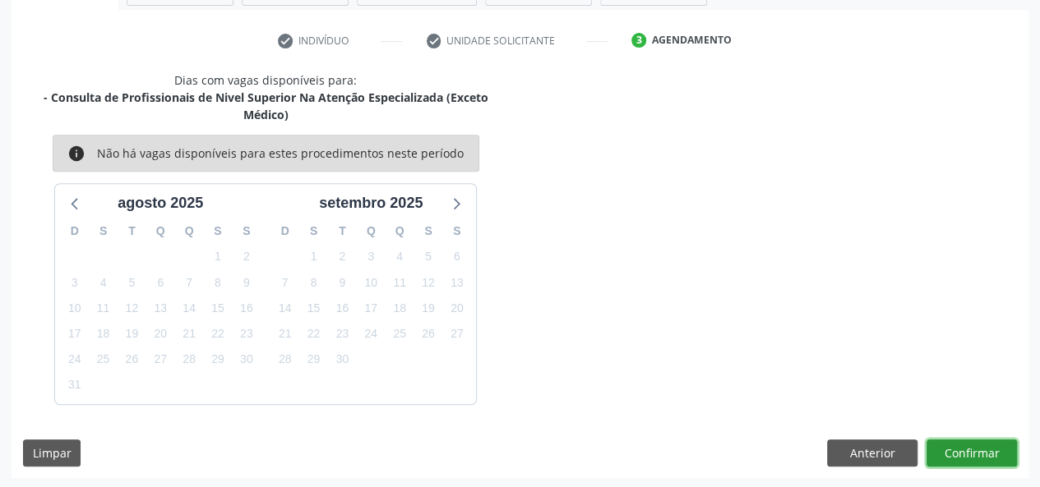
click at [962, 443] on button "Confirmar" at bounding box center [971, 454] width 90 height 28
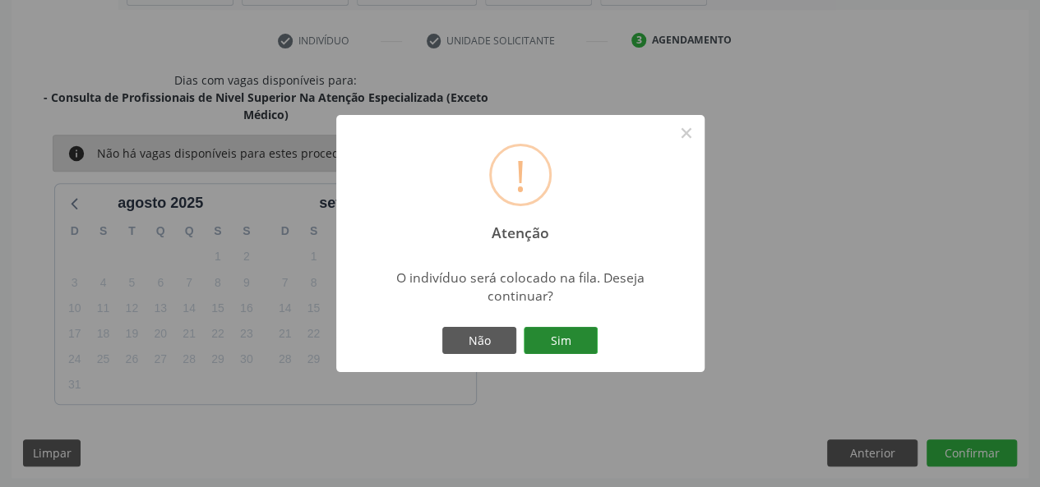
click at [554, 331] on button "Sim" at bounding box center [561, 341] width 74 height 28
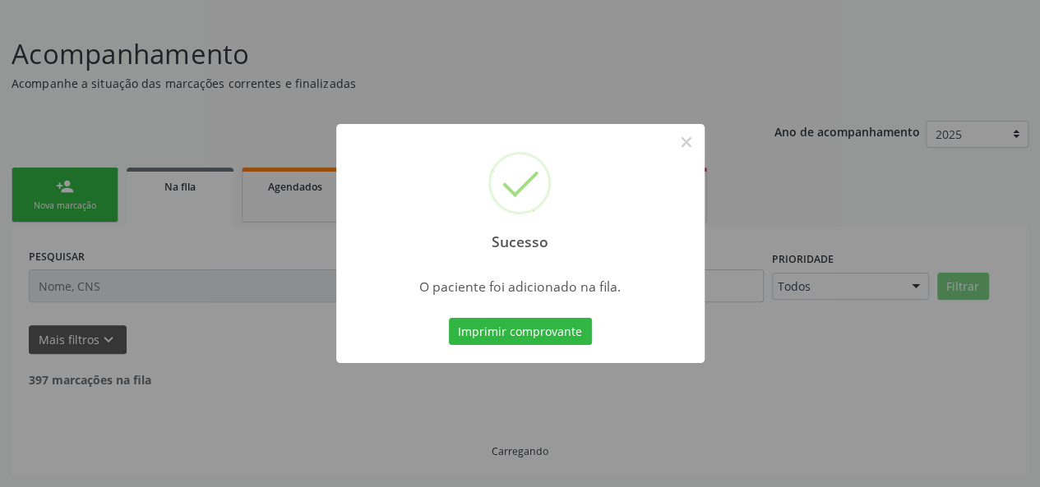
scroll to position [82, 0]
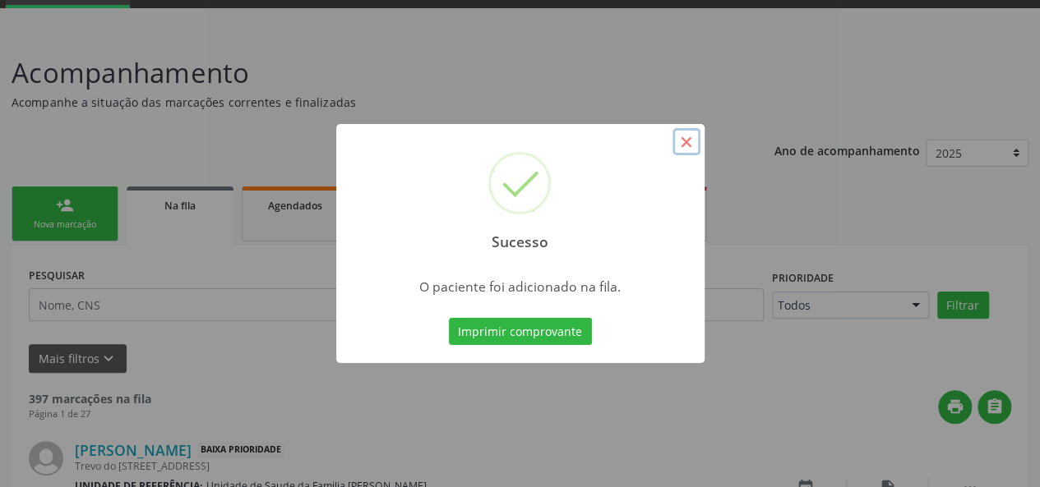
click at [682, 146] on button "×" at bounding box center [686, 142] width 28 height 28
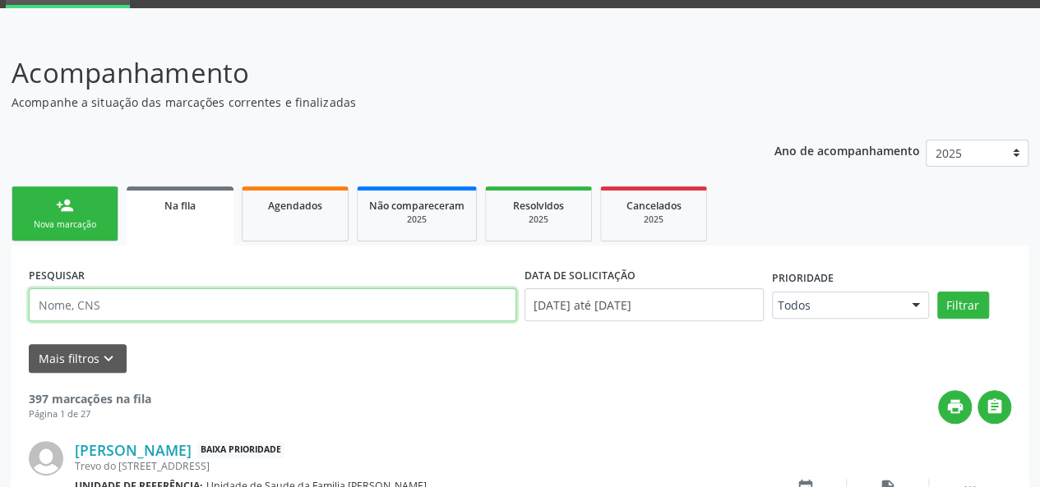
click at [123, 305] on input "text" at bounding box center [272, 305] width 487 height 33
type input "Fernando"
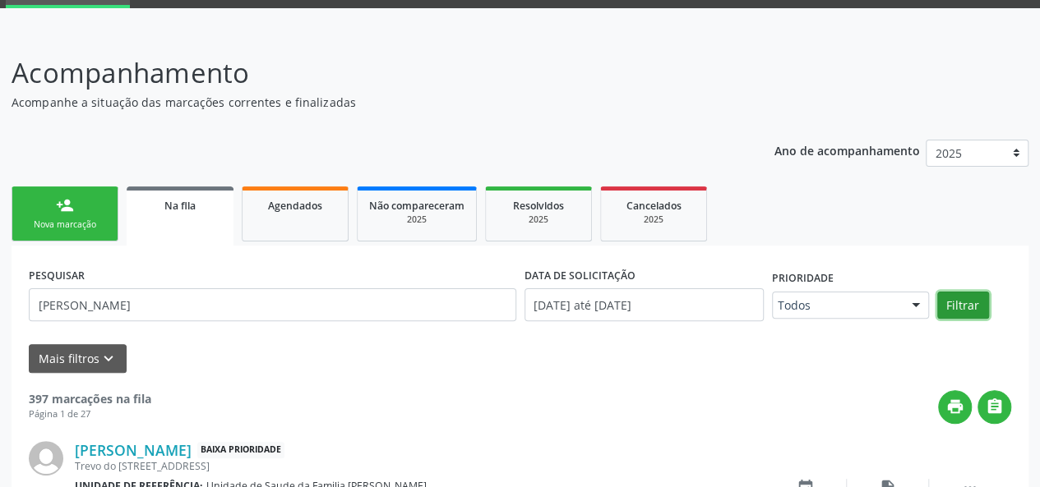
click at [965, 300] on button "Filtrar" at bounding box center [963, 306] width 52 height 28
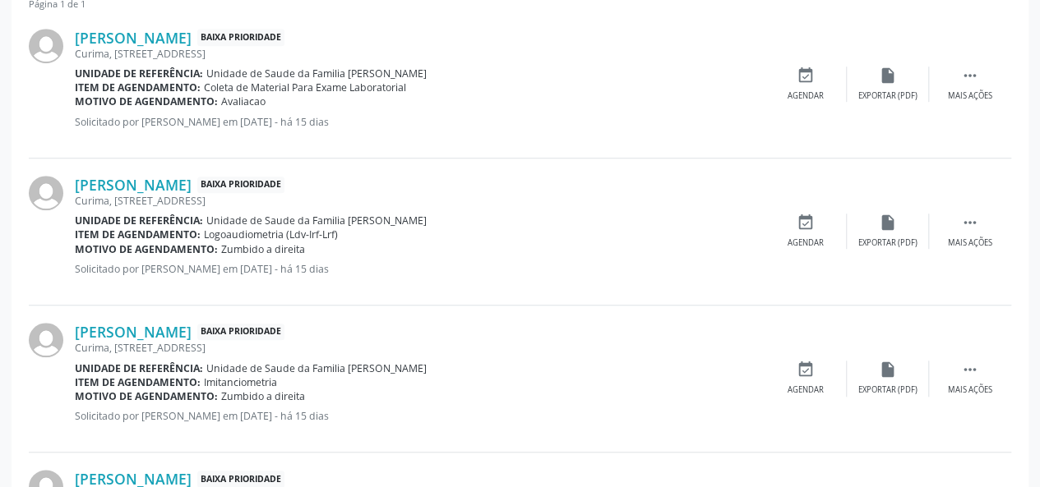
scroll to position [511, 0]
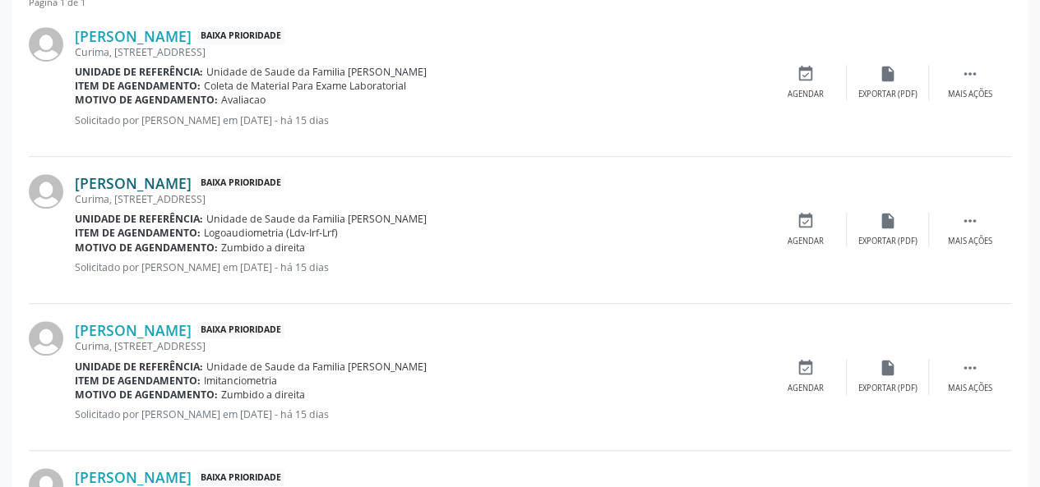
click at [192, 186] on link "Fernando Eduardo Rodrigues" at bounding box center [133, 183] width 117 height 18
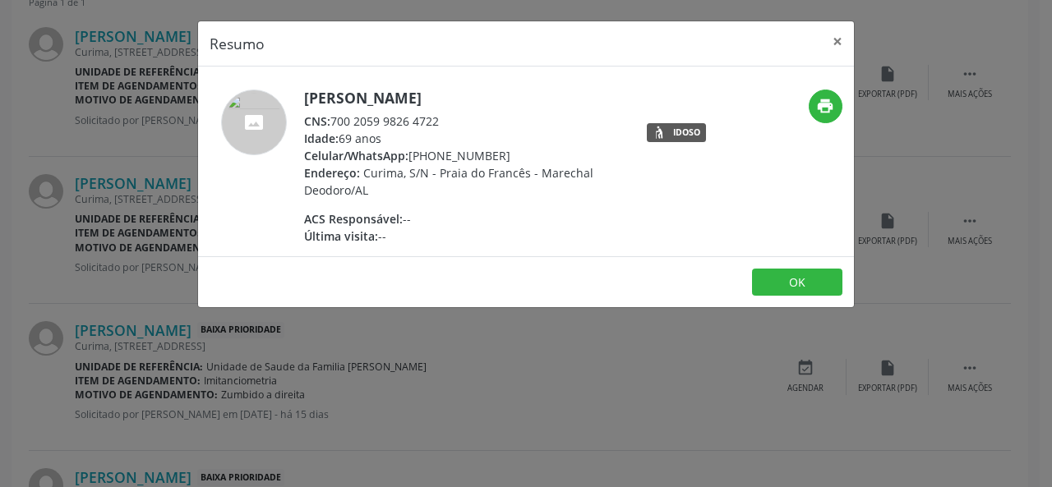
drag, startPoint x: 441, startPoint y: 118, endPoint x: 332, endPoint y: 116, distance: 108.5
click at [332, 116] on div "CNS: 700 2059 9826 4722" at bounding box center [464, 121] width 320 height 17
copy div "700 2059 9826 4722"
click at [842, 42] on button "×" at bounding box center [837, 41] width 33 height 40
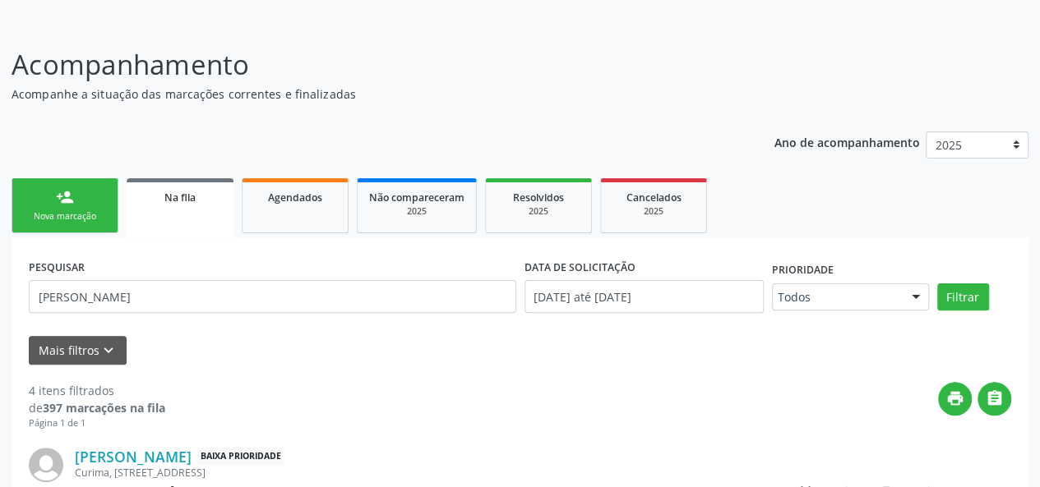
scroll to position [0, 0]
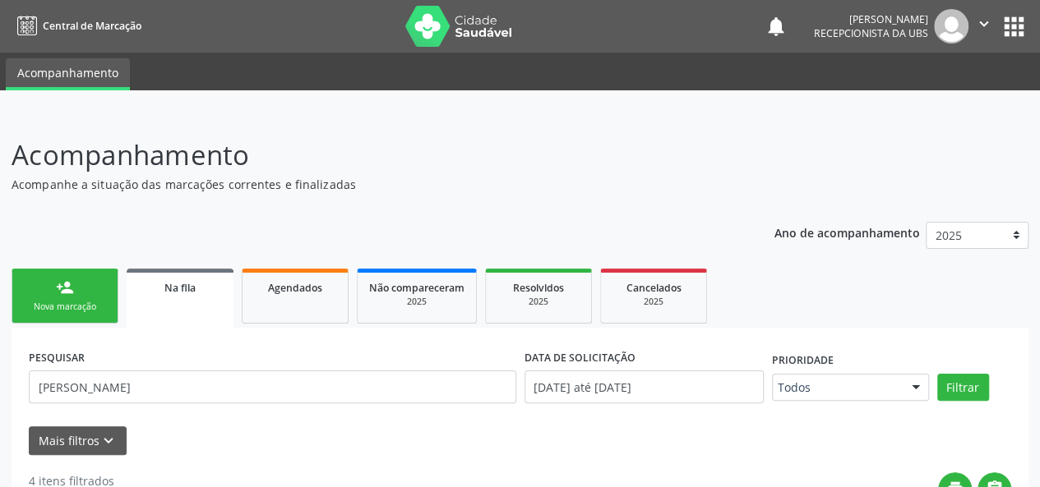
click at [54, 303] on div "Nova marcação" at bounding box center [65, 307] width 82 height 12
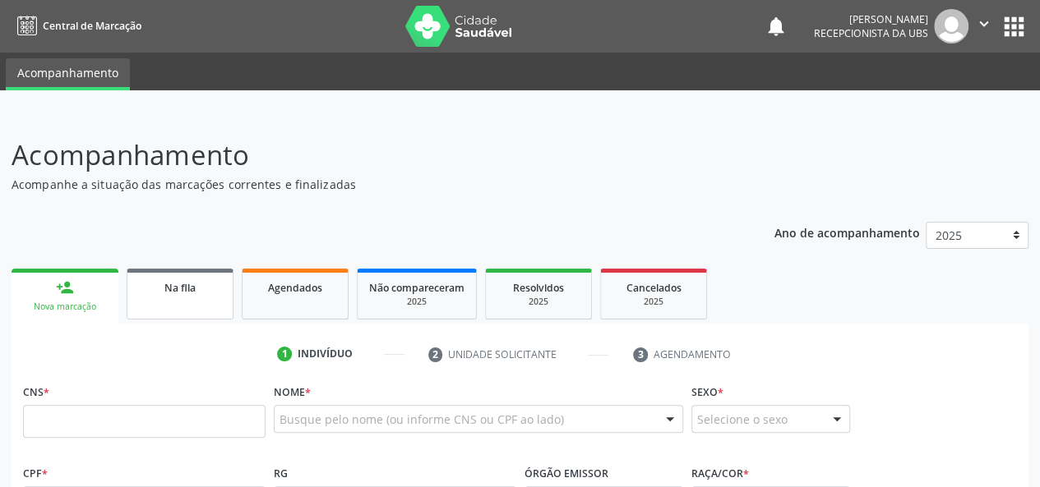
click at [182, 282] on span "Na fila" at bounding box center [179, 288] width 31 height 14
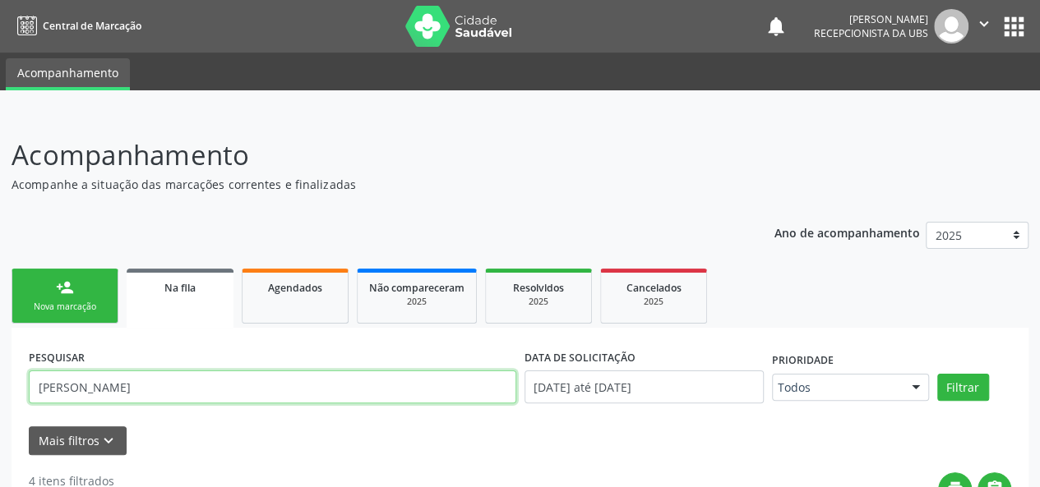
drag, startPoint x: 112, startPoint y: 378, endPoint x: 0, endPoint y: 413, distance: 117.2
click at [0, 1] on div "Central de Marcação notifications Maria Quiteria Lima Pereira Recepcionista da …" at bounding box center [520, 243] width 1040 height 487
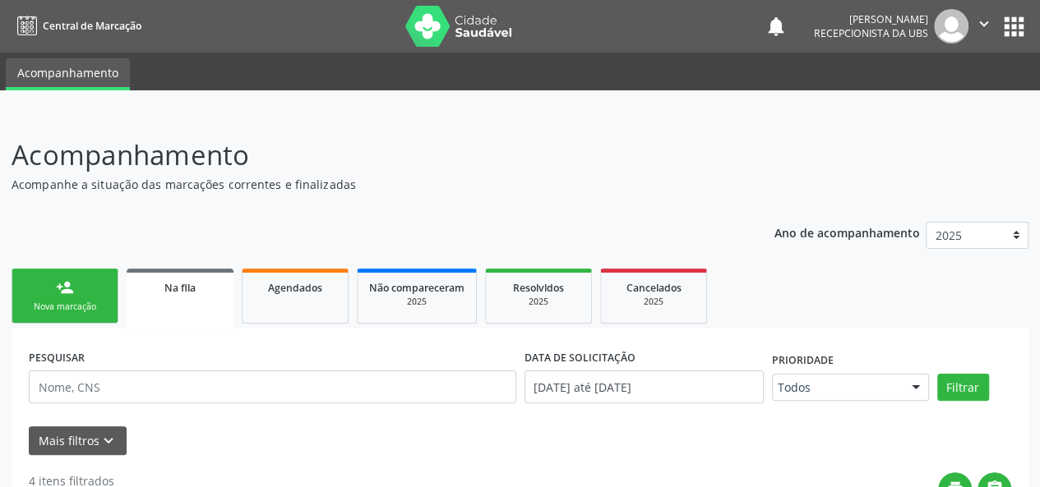
click at [67, 293] on div "person_add" at bounding box center [65, 288] width 18 height 18
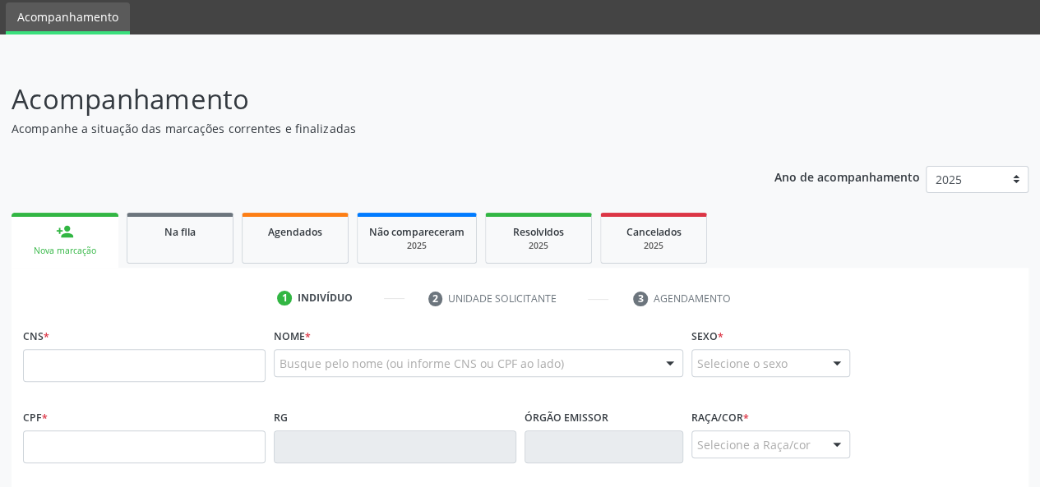
scroll to position [82, 0]
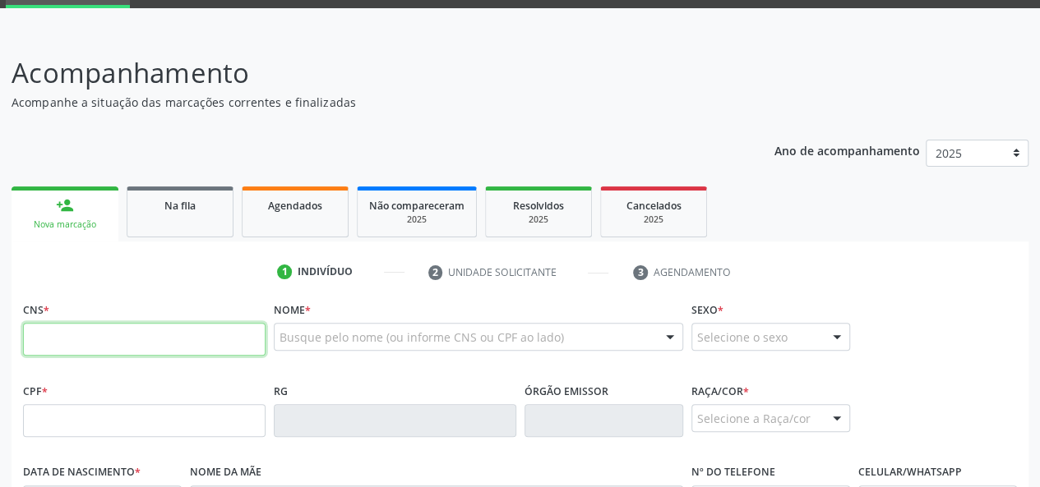
click at [48, 339] on input "text" at bounding box center [144, 339] width 242 height 33
paste input "700 2059 9826 4722"
type input "700 2059 9826 4722"
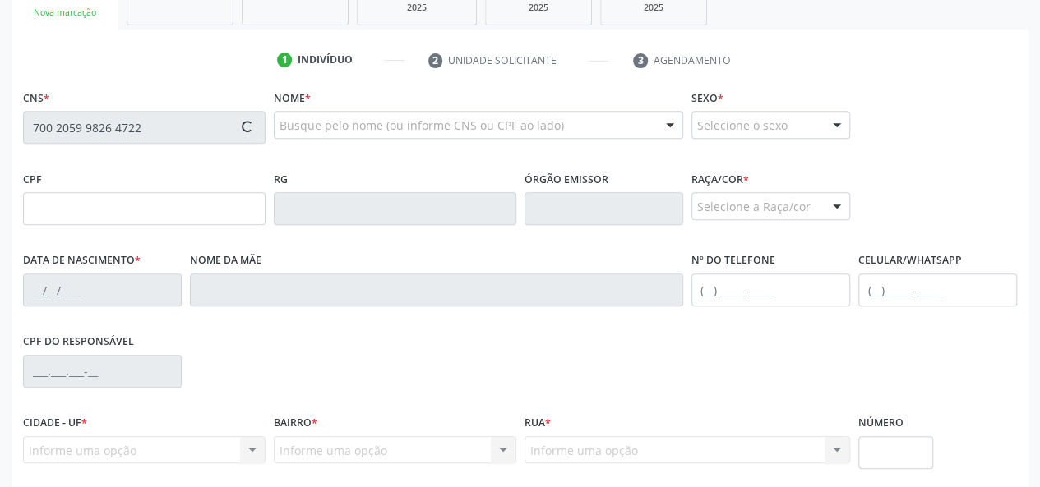
scroll to position [329, 0]
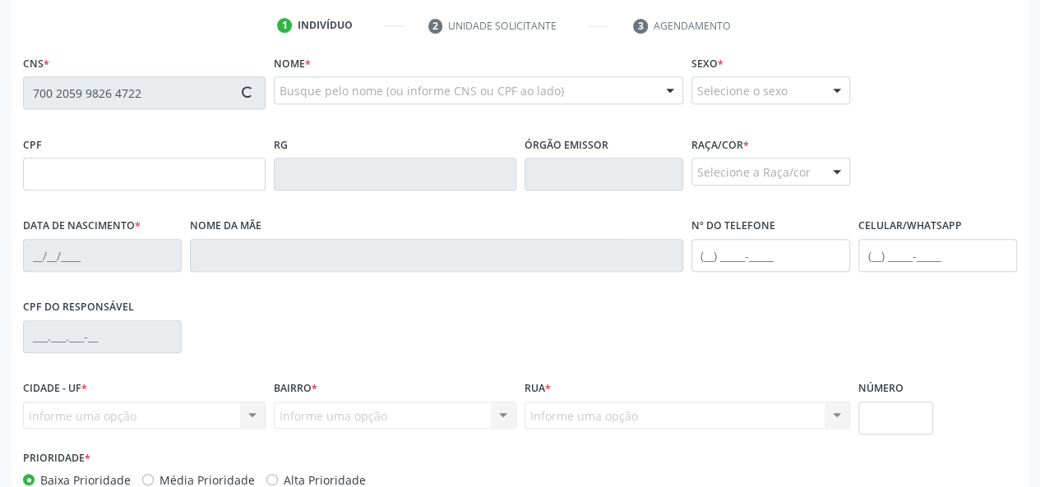
type input "17/01/1956"
type input "Albertina Rodrigues da Conceicao"
type input "(82) 99159-2525"
type input "17"
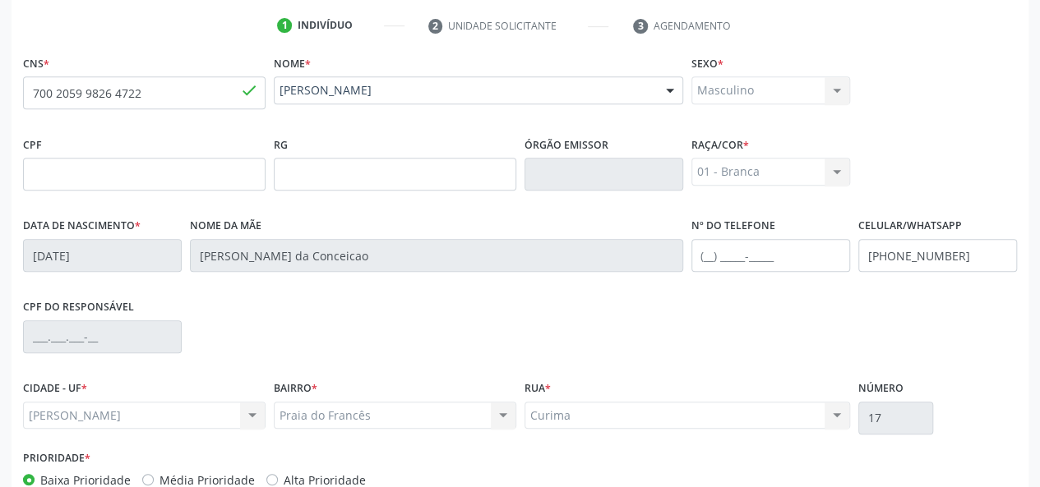
scroll to position [426, 0]
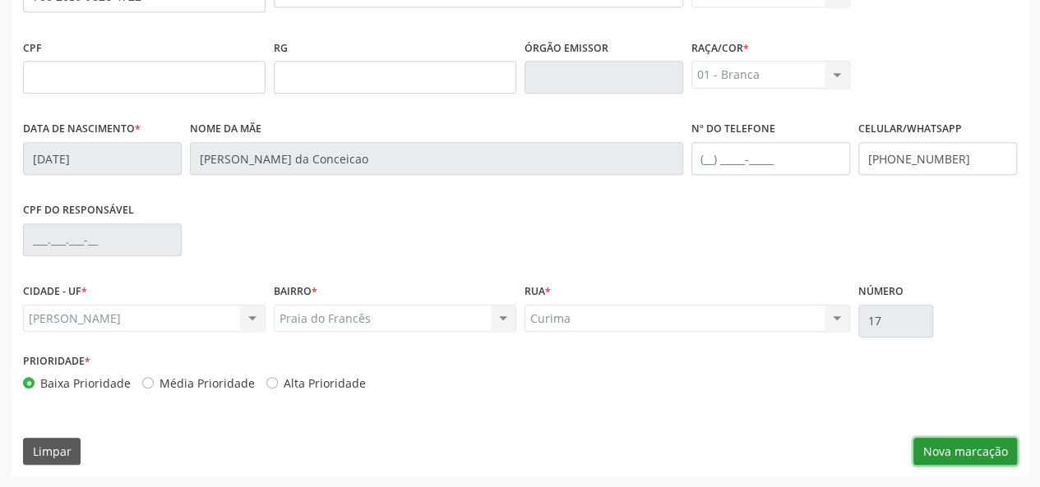
click at [983, 451] on button "Nova marcação" at bounding box center [965, 452] width 104 height 28
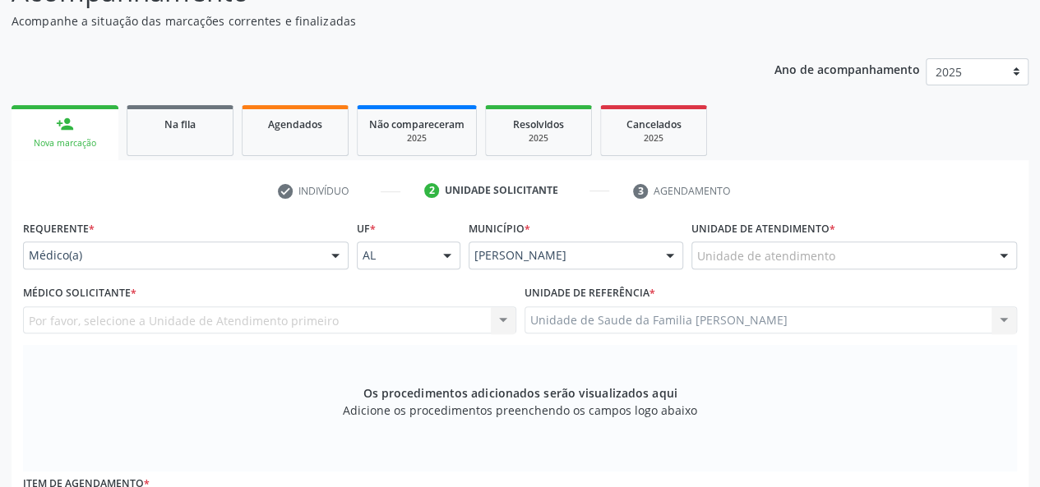
scroll to position [179, 0]
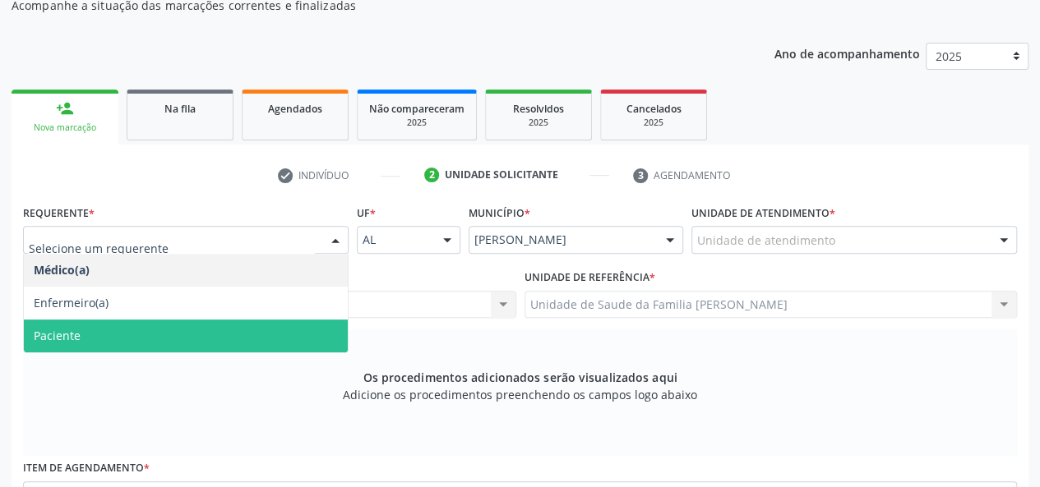
click at [72, 333] on span "Paciente" at bounding box center [57, 336] width 47 height 16
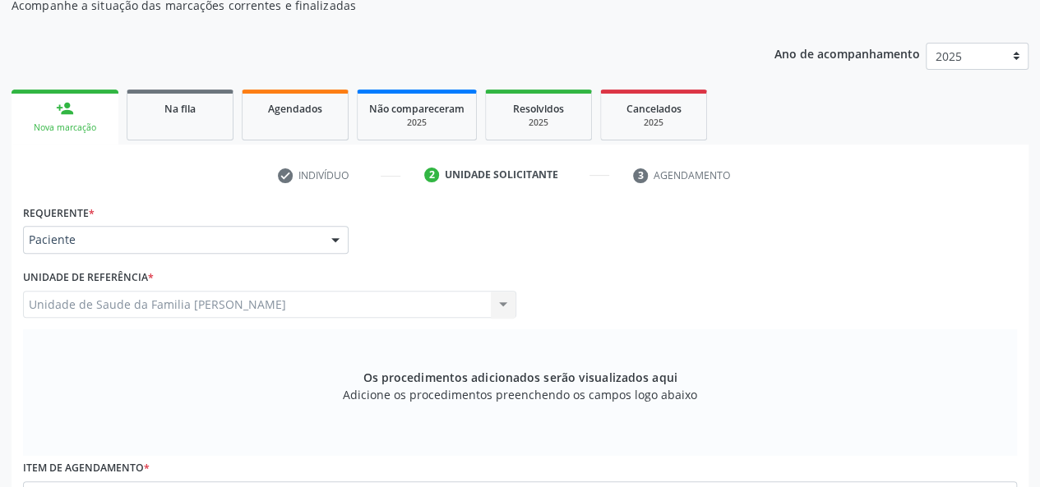
scroll to position [439, 0]
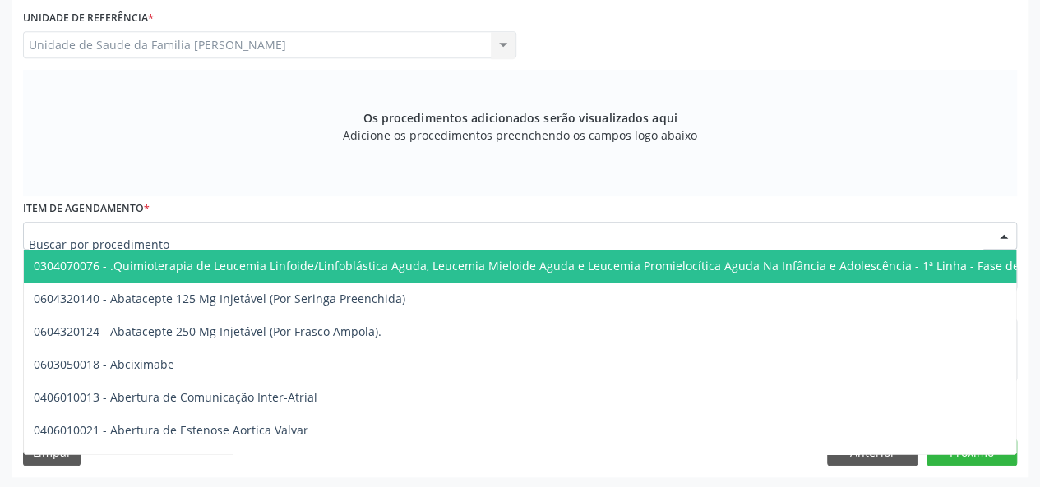
click at [192, 233] on div at bounding box center [520, 236] width 994 height 28
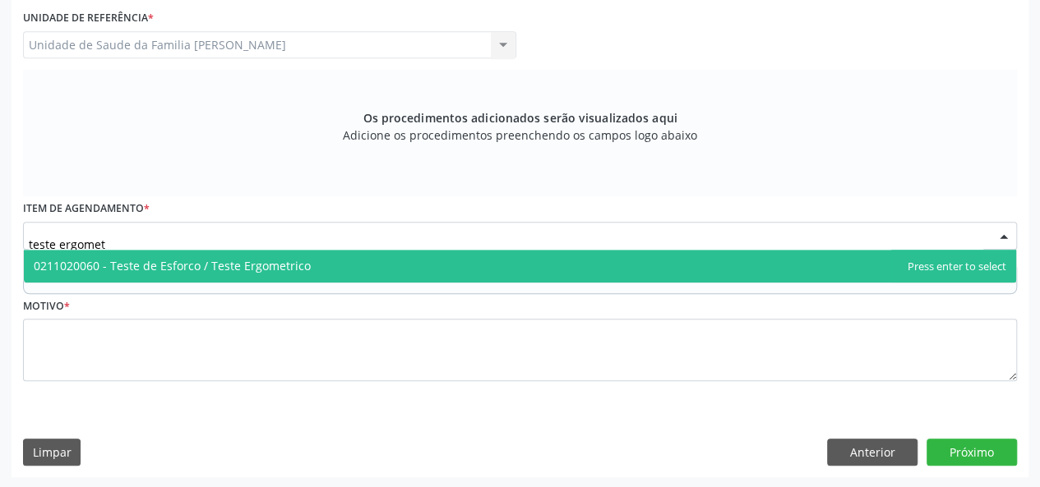
type input "teste ergometr"
click at [227, 261] on span "0211020060 - Teste de Esforco / Teste Ergometrico" at bounding box center [172, 266] width 277 height 16
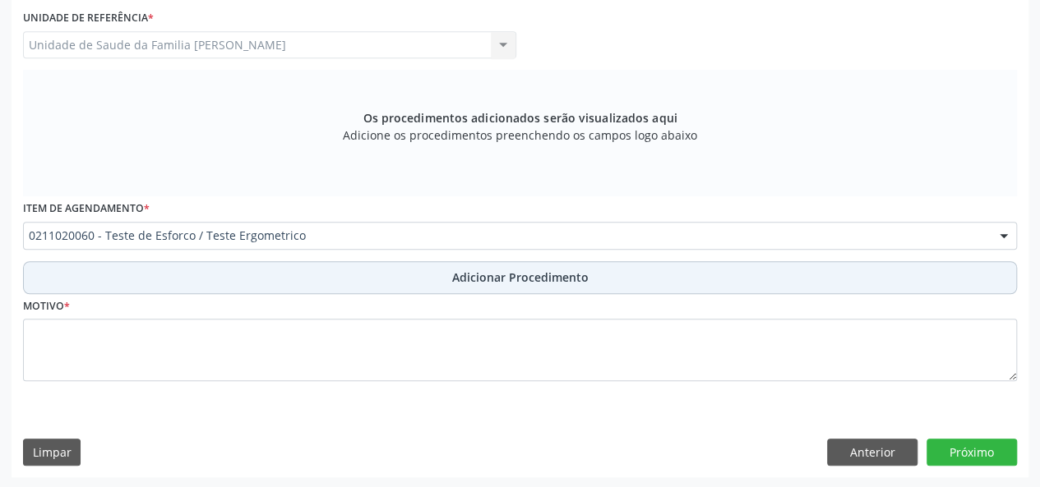
click at [496, 280] on span "Adicionar Procedimento" at bounding box center [520, 277] width 136 height 17
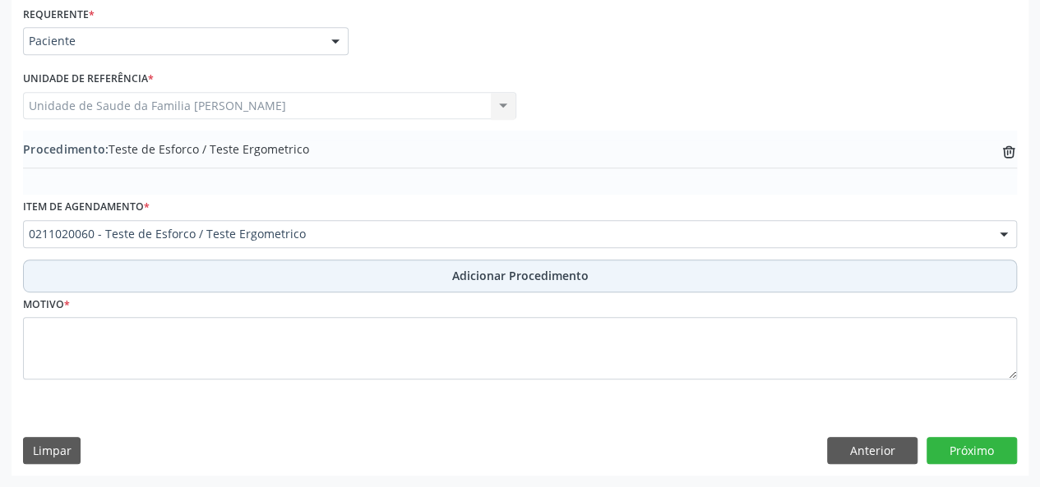
scroll to position [376, 0]
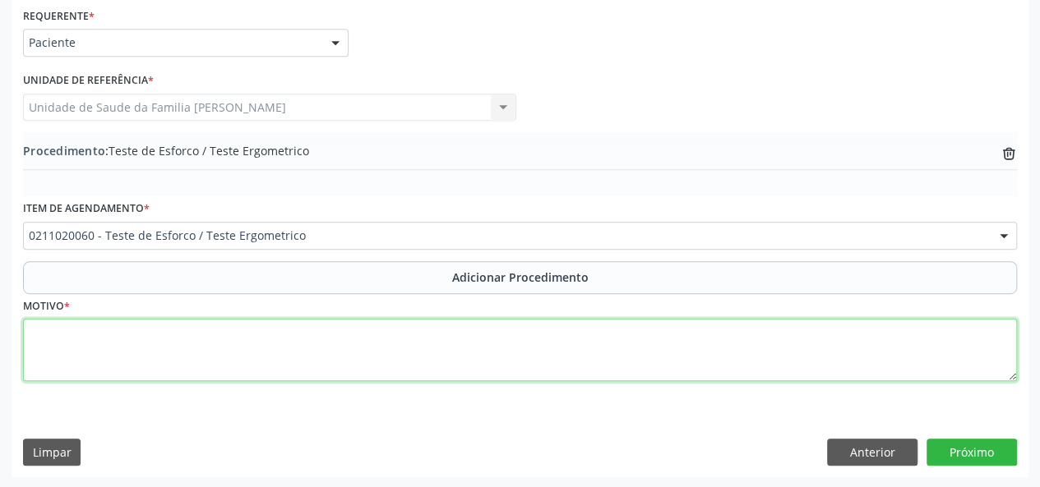
click at [38, 328] on textarea at bounding box center [520, 350] width 994 height 62
click at [48, 336] on textarea at bounding box center [520, 350] width 994 height 62
type textarea "Pico hipertensivo"
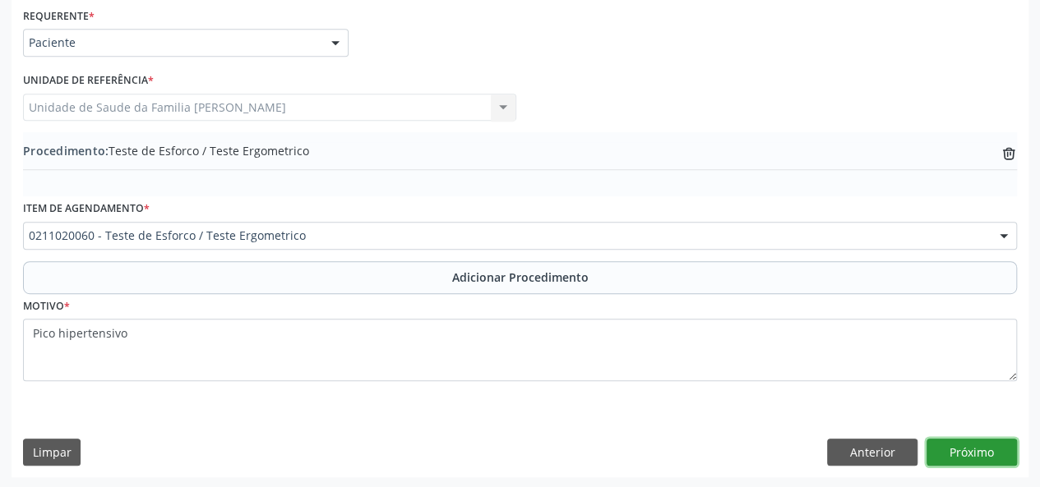
click at [958, 448] on button "Próximo" at bounding box center [971, 453] width 90 height 28
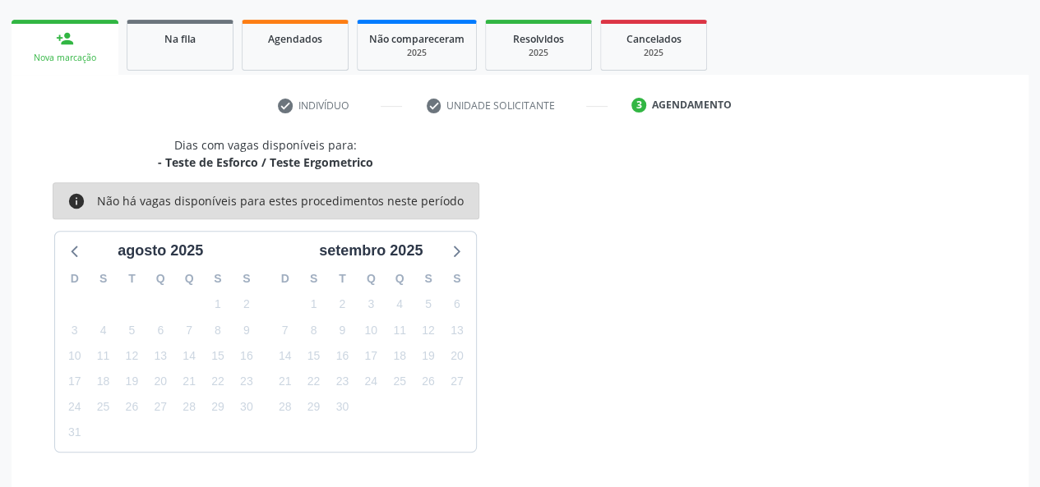
scroll to position [298, 0]
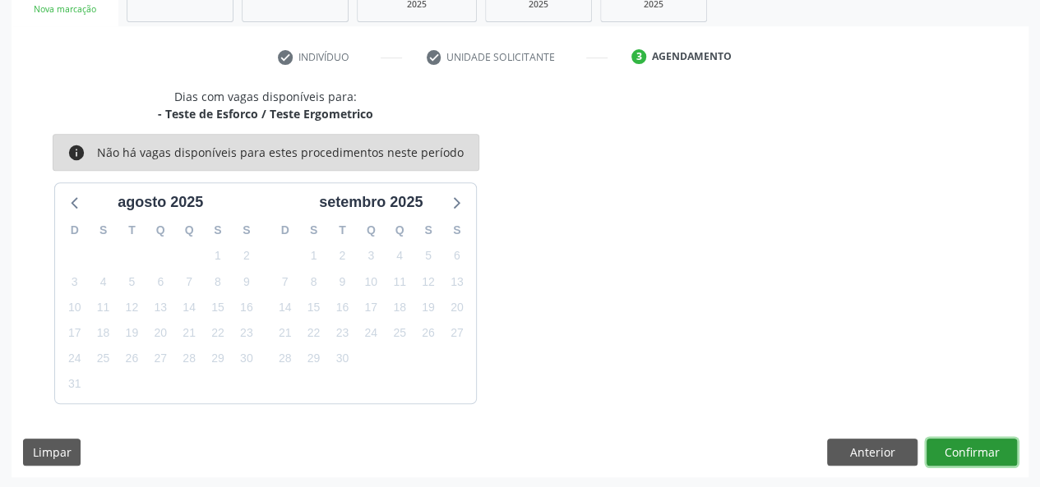
click at [955, 447] on button "Confirmar" at bounding box center [971, 453] width 90 height 28
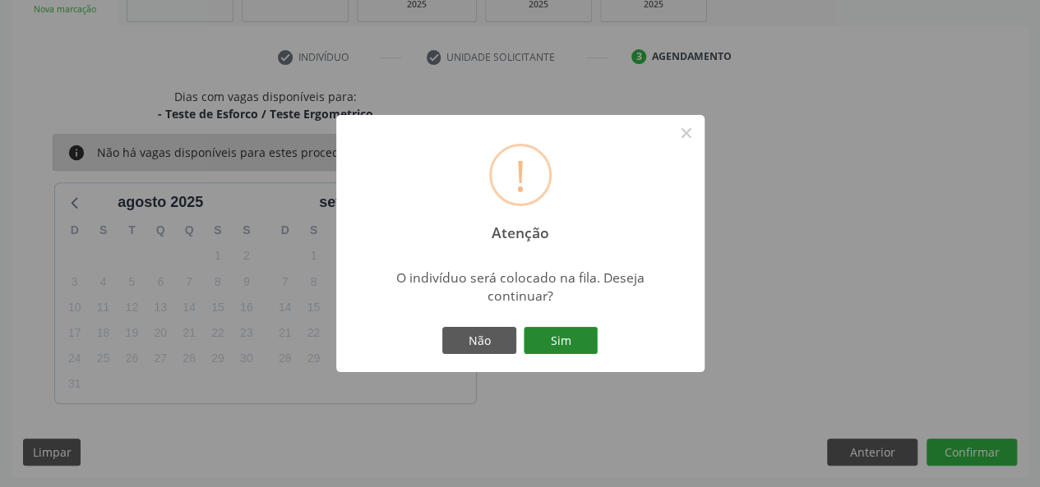
click at [577, 336] on button "Sim" at bounding box center [561, 341] width 74 height 28
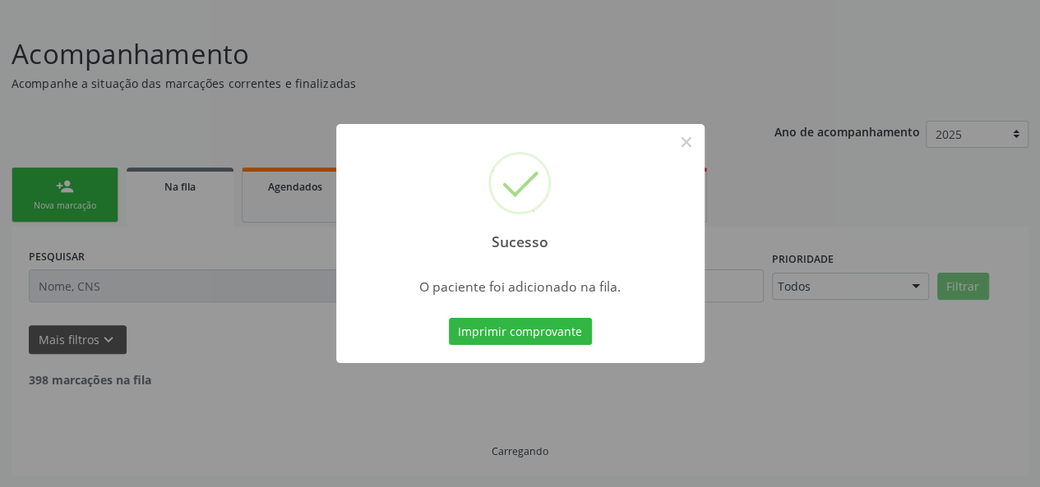
scroll to position [82, 0]
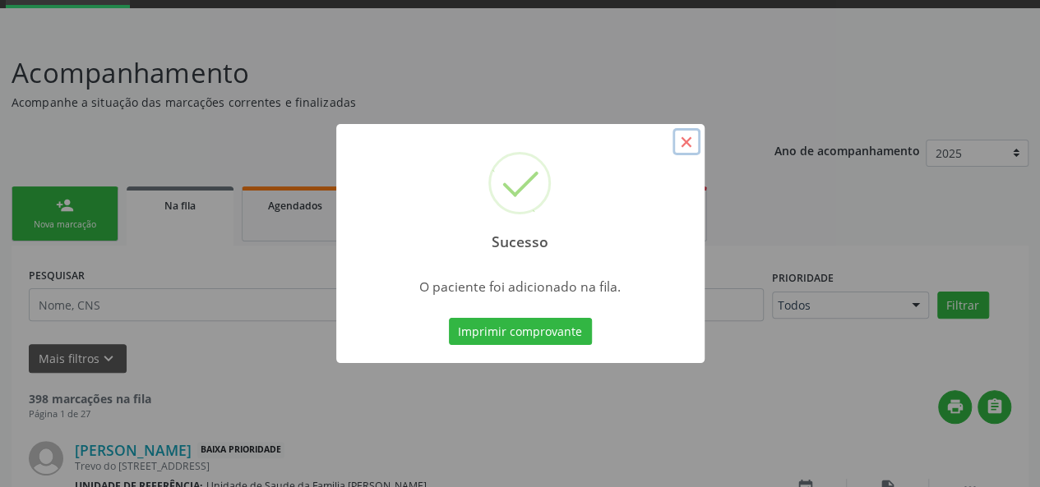
click at [690, 146] on button "×" at bounding box center [686, 142] width 28 height 28
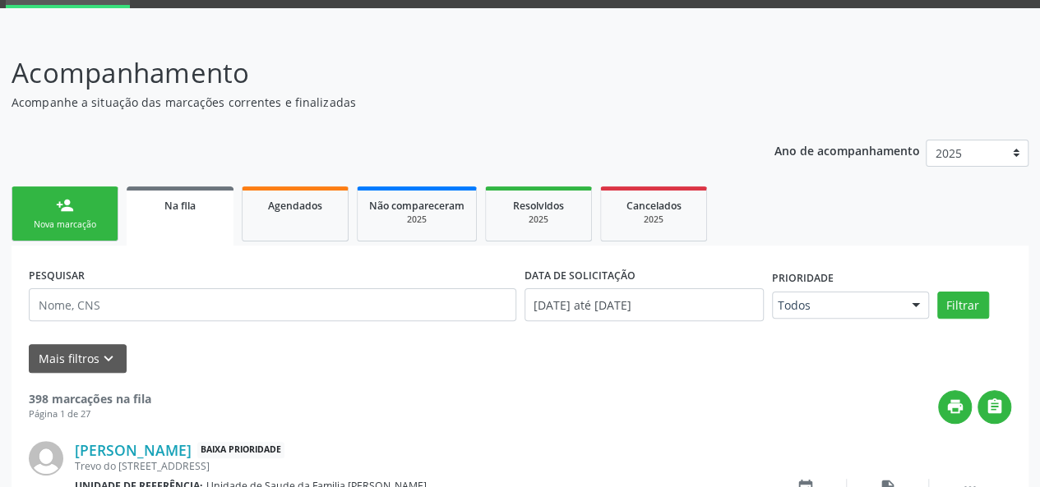
click at [69, 210] on div "person_add" at bounding box center [65, 205] width 18 height 18
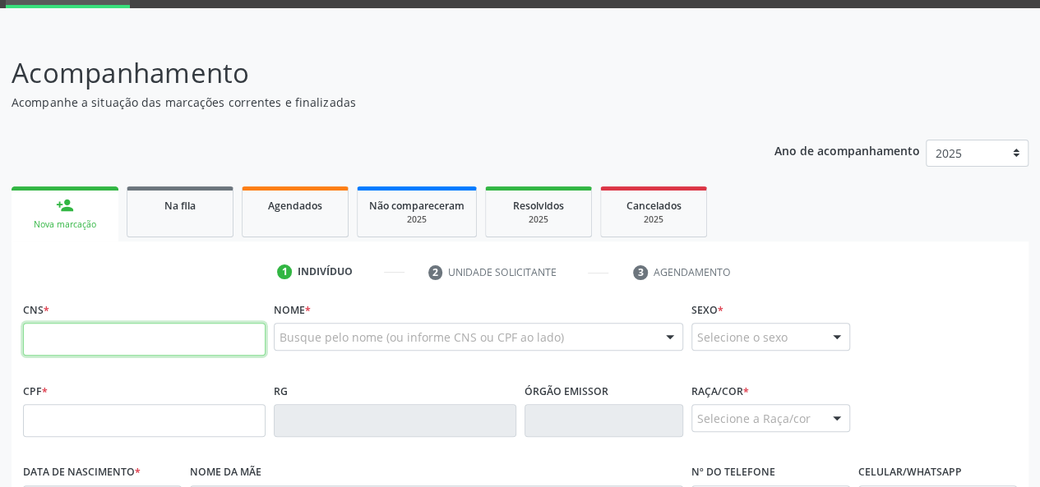
click at [42, 336] on input "text" at bounding box center [144, 339] width 242 height 33
paste input "700 2059 9826 4722"
type input "700 2059 9826 4722"
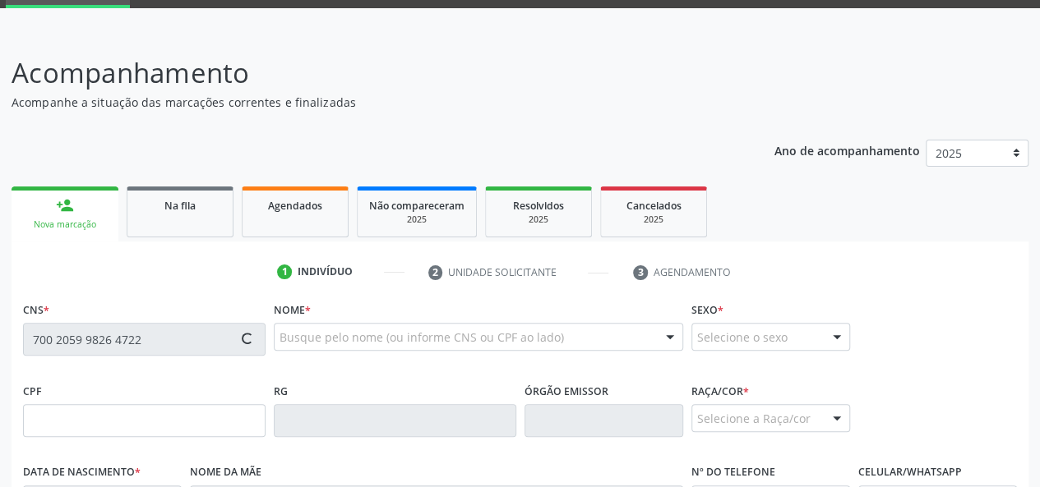
type input "17/01/1956"
type input "Albertina Rodrigues da Conceicao"
type input "(82) 99159-2525"
type input "17"
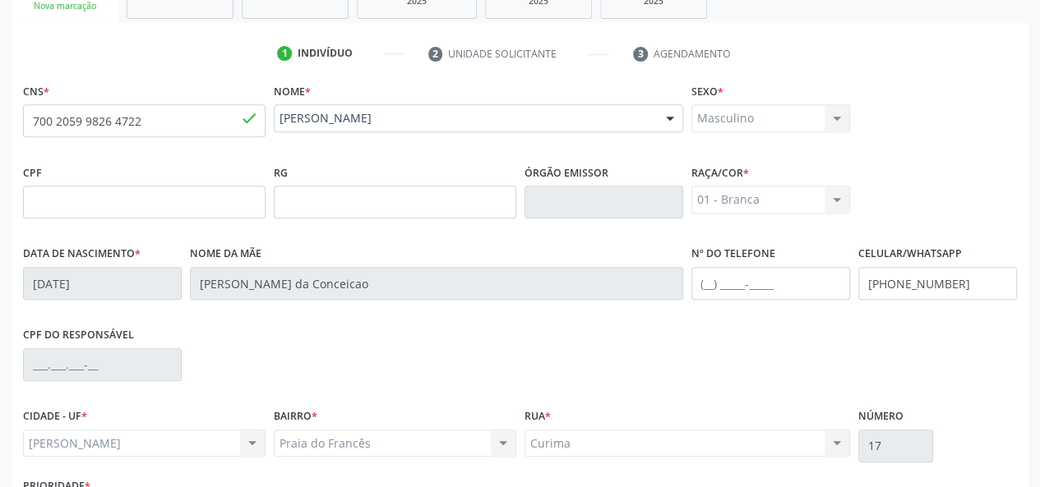
scroll to position [411, 0]
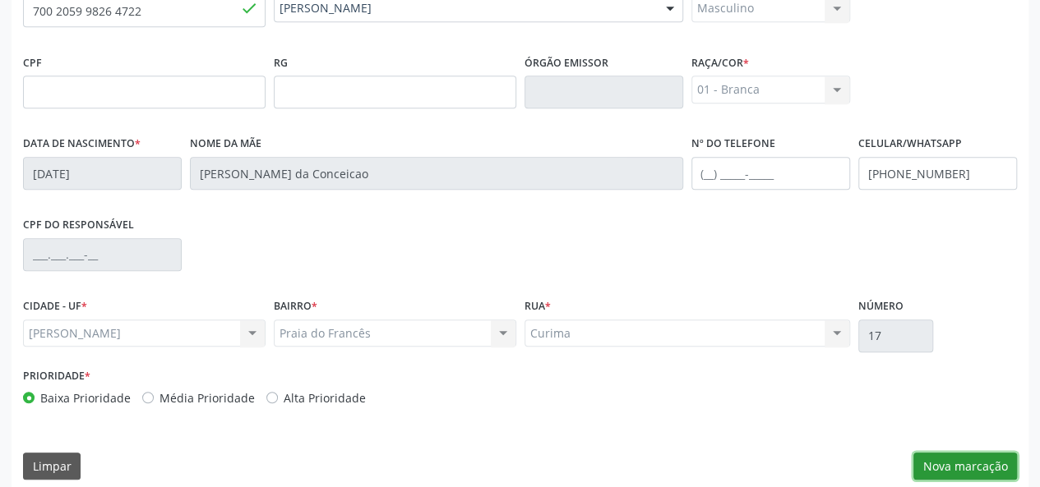
click at [945, 459] on button "Nova marcação" at bounding box center [965, 467] width 104 height 28
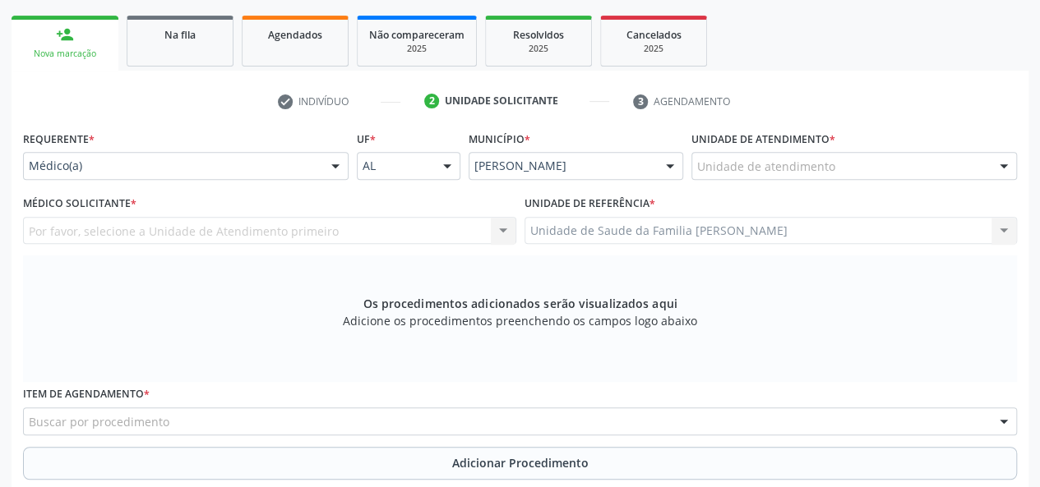
scroll to position [247, 0]
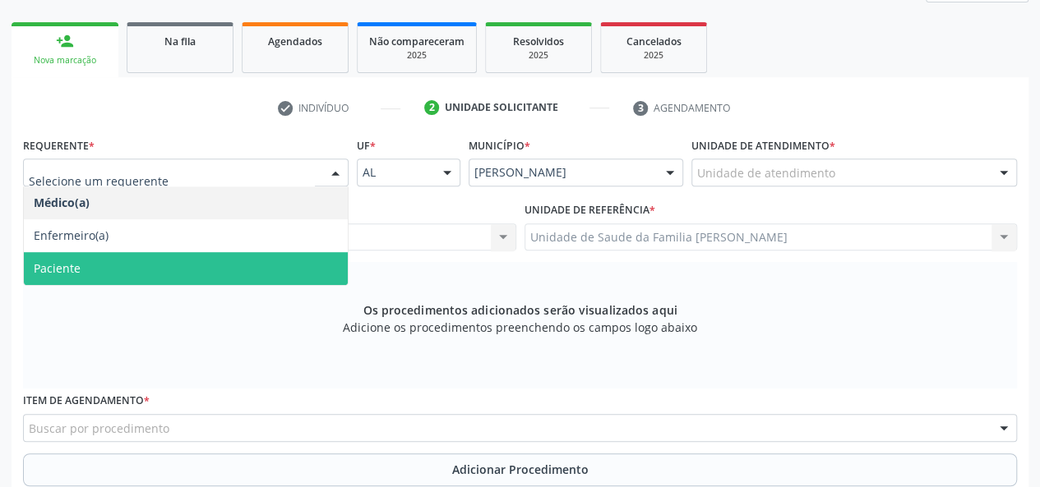
click at [94, 267] on span "Paciente" at bounding box center [186, 268] width 324 height 33
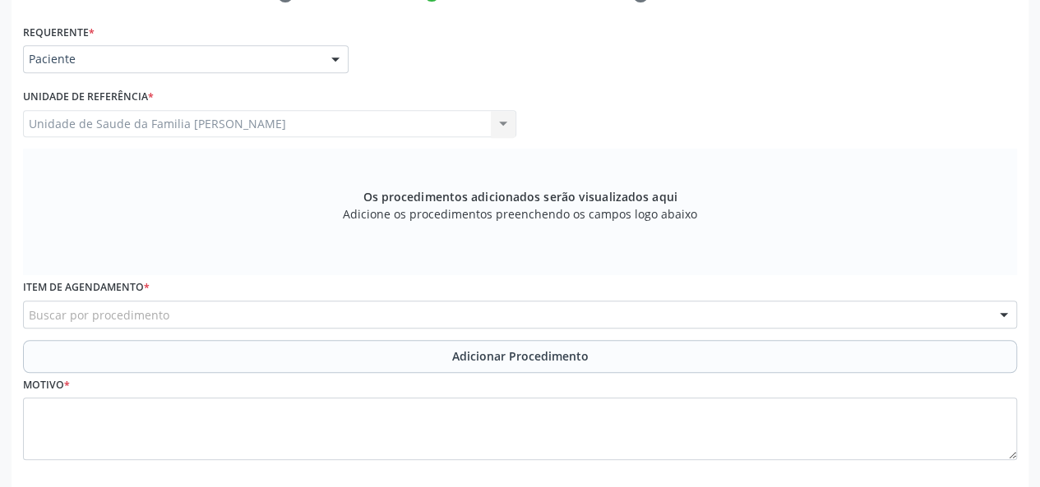
scroll to position [439, 0]
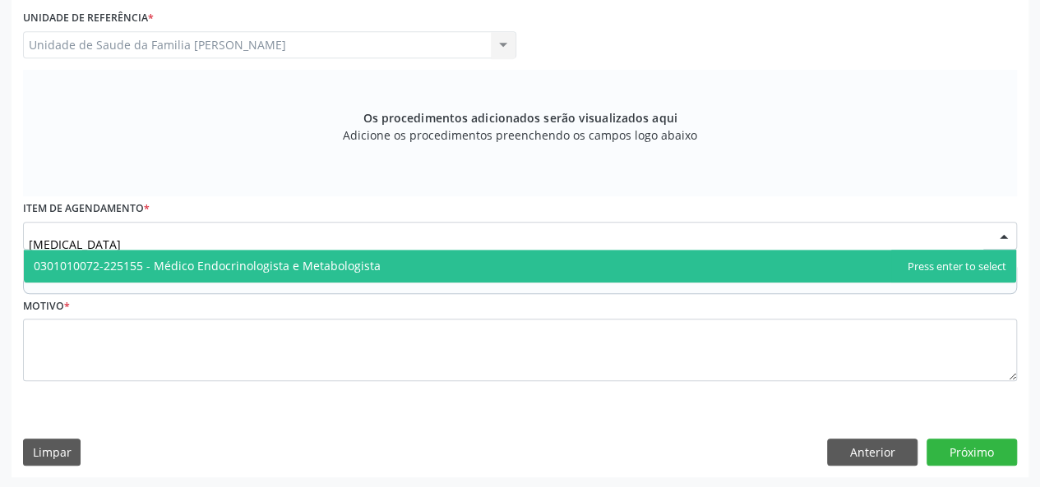
type input "endocrinologista"
click at [153, 258] on span "0301010072-225155 - Médico Endocrinologista e Metabologista" at bounding box center [207, 266] width 347 height 16
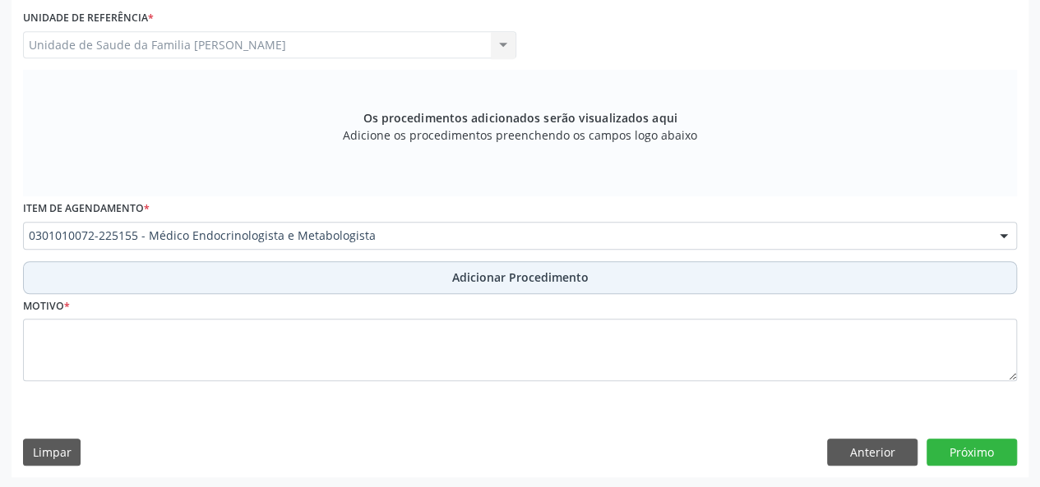
click at [472, 275] on span "Adicionar Procedimento" at bounding box center [520, 277] width 136 height 17
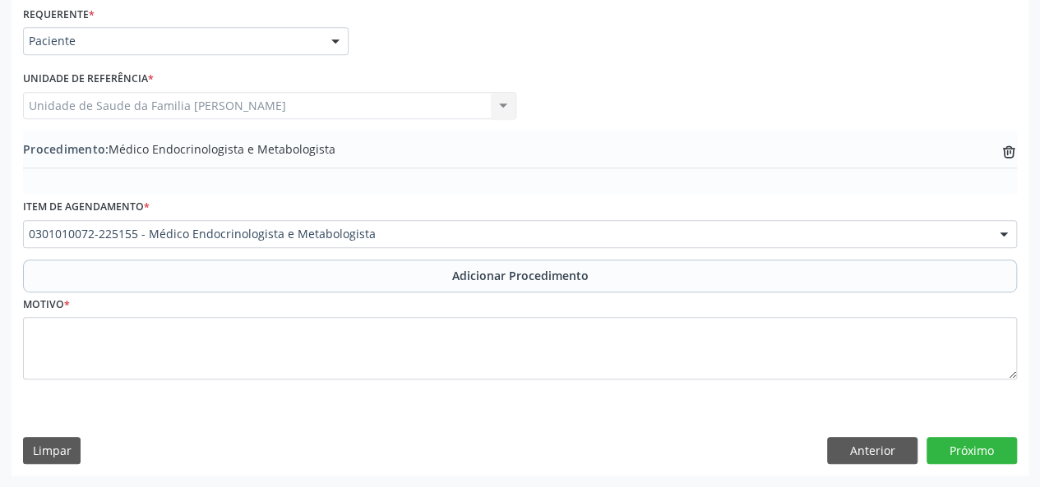
scroll to position [376, 0]
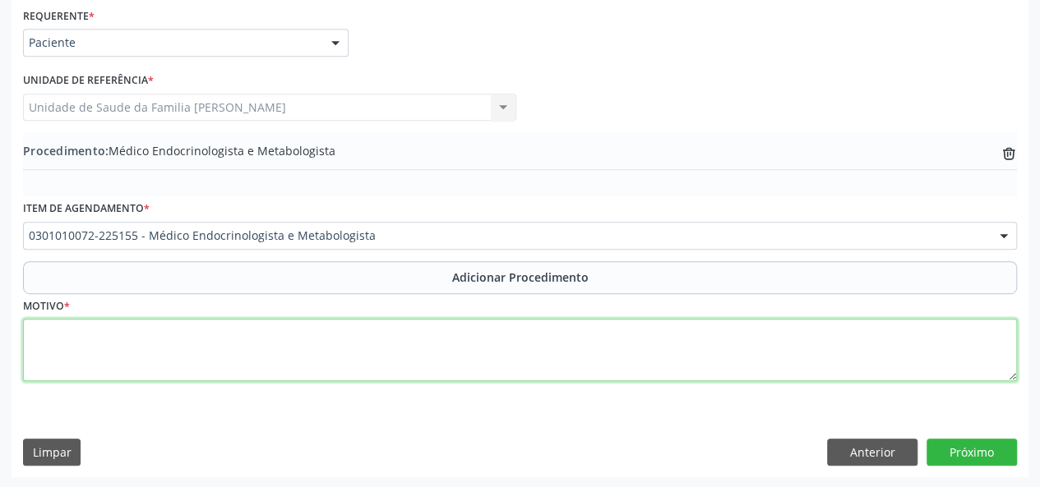
click at [56, 346] on textarea at bounding box center [520, 350] width 994 height 62
type textarea "DM DESCOMPENSADA"
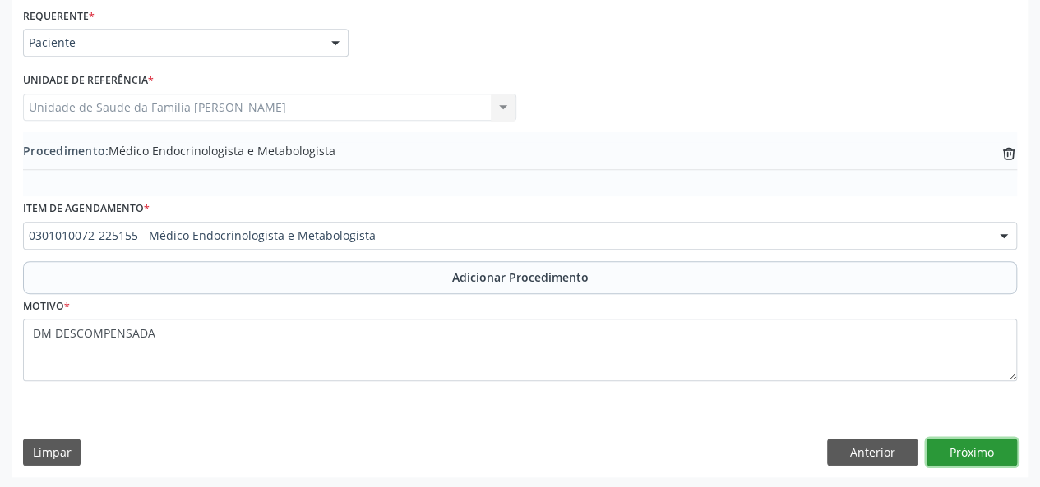
click at [982, 463] on button "Próximo" at bounding box center [971, 453] width 90 height 28
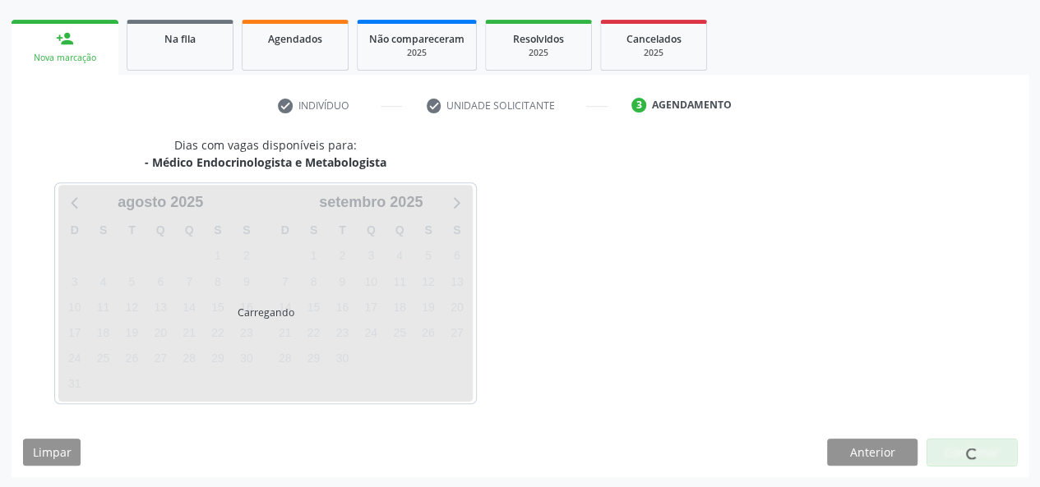
scroll to position [298, 0]
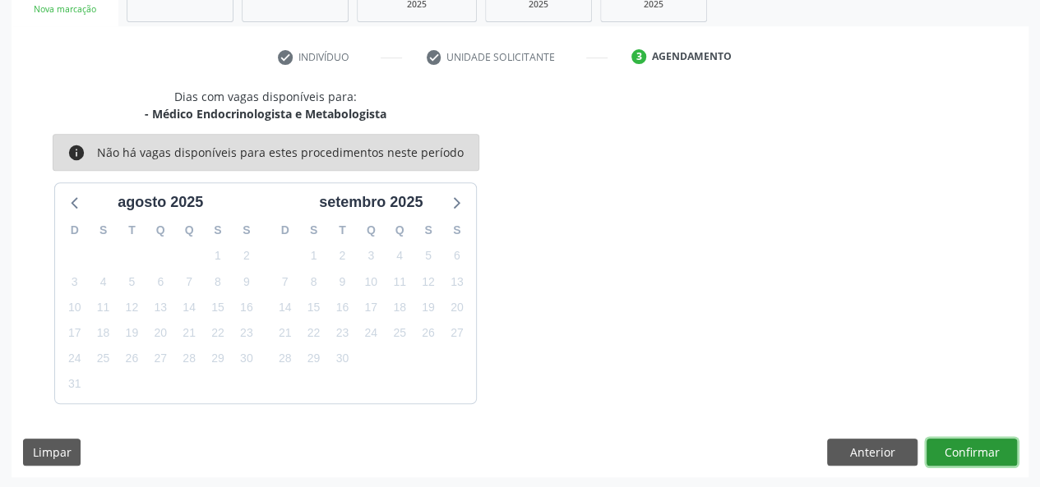
click at [960, 443] on button "Confirmar" at bounding box center [971, 453] width 90 height 28
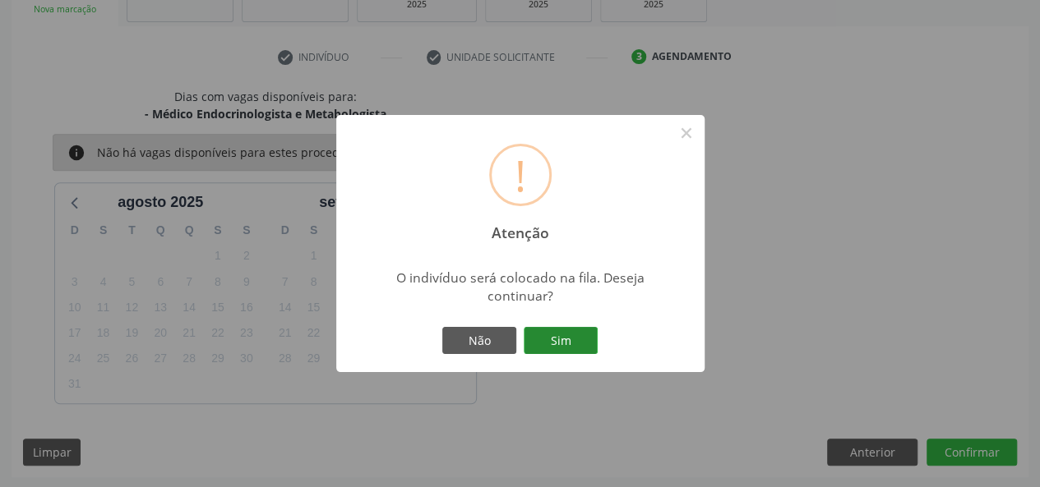
click at [571, 344] on button "Sim" at bounding box center [561, 341] width 74 height 28
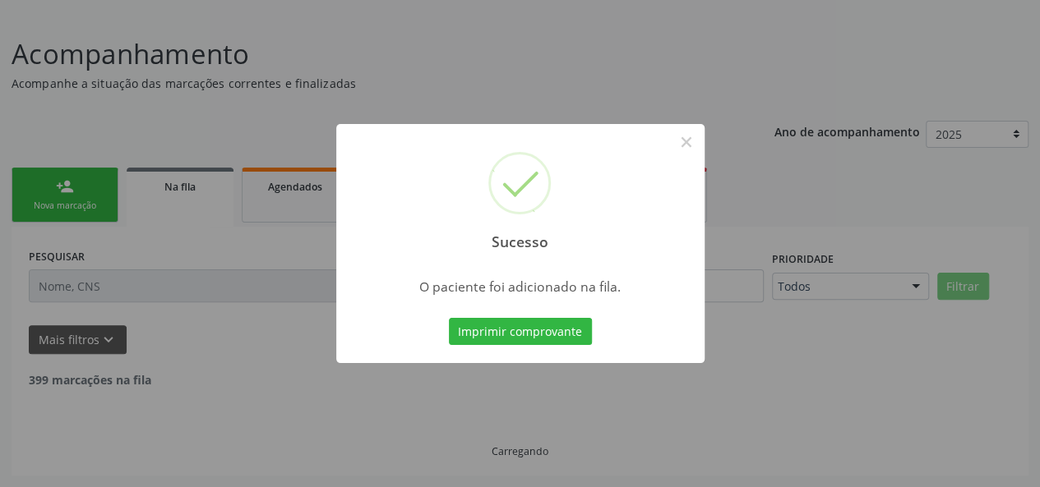
scroll to position [82, 0]
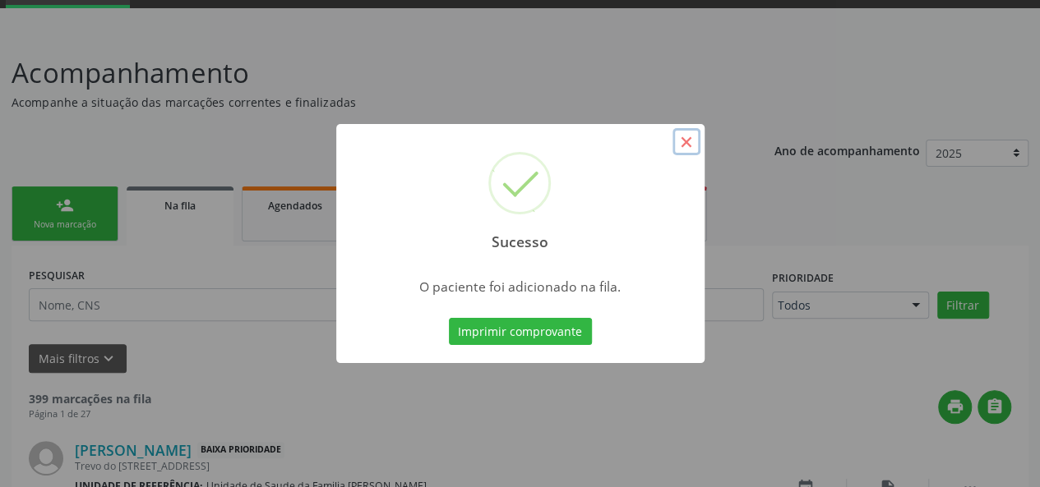
click at [683, 143] on button "×" at bounding box center [686, 142] width 28 height 28
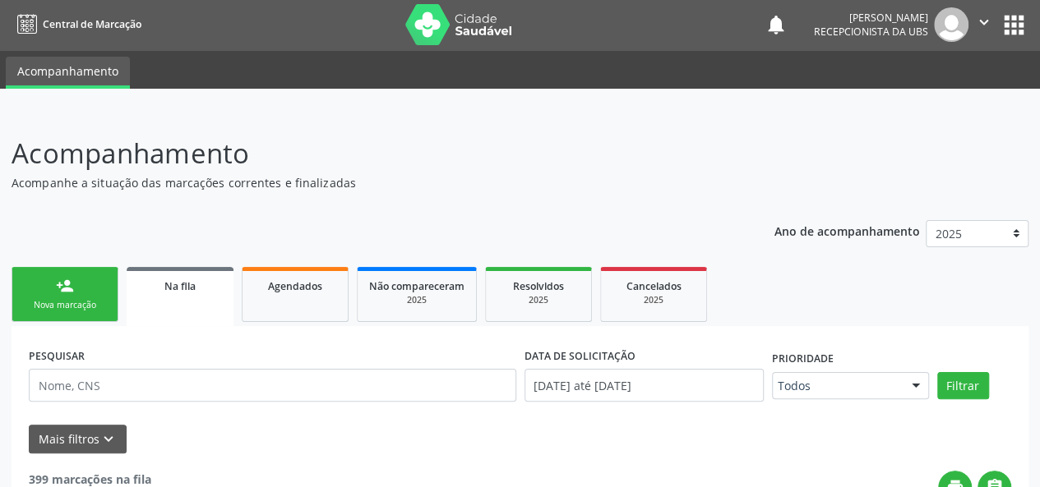
scroll to position [0, 0]
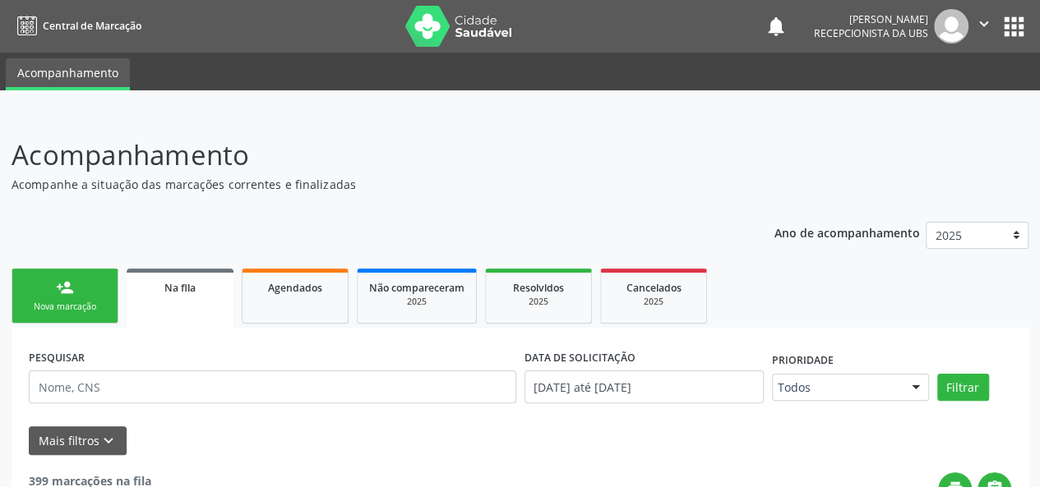
click at [962, 26] on img at bounding box center [951, 26] width 35 height 35
click at [981, 19] on icon "" at bounding box center [984, 24] width 18 height 18
click at [917, 90] on link "Sair" at bounding box center [941, 100] width 113 height 23
